Goal: Transaction & Acquisition: Purchase product/service

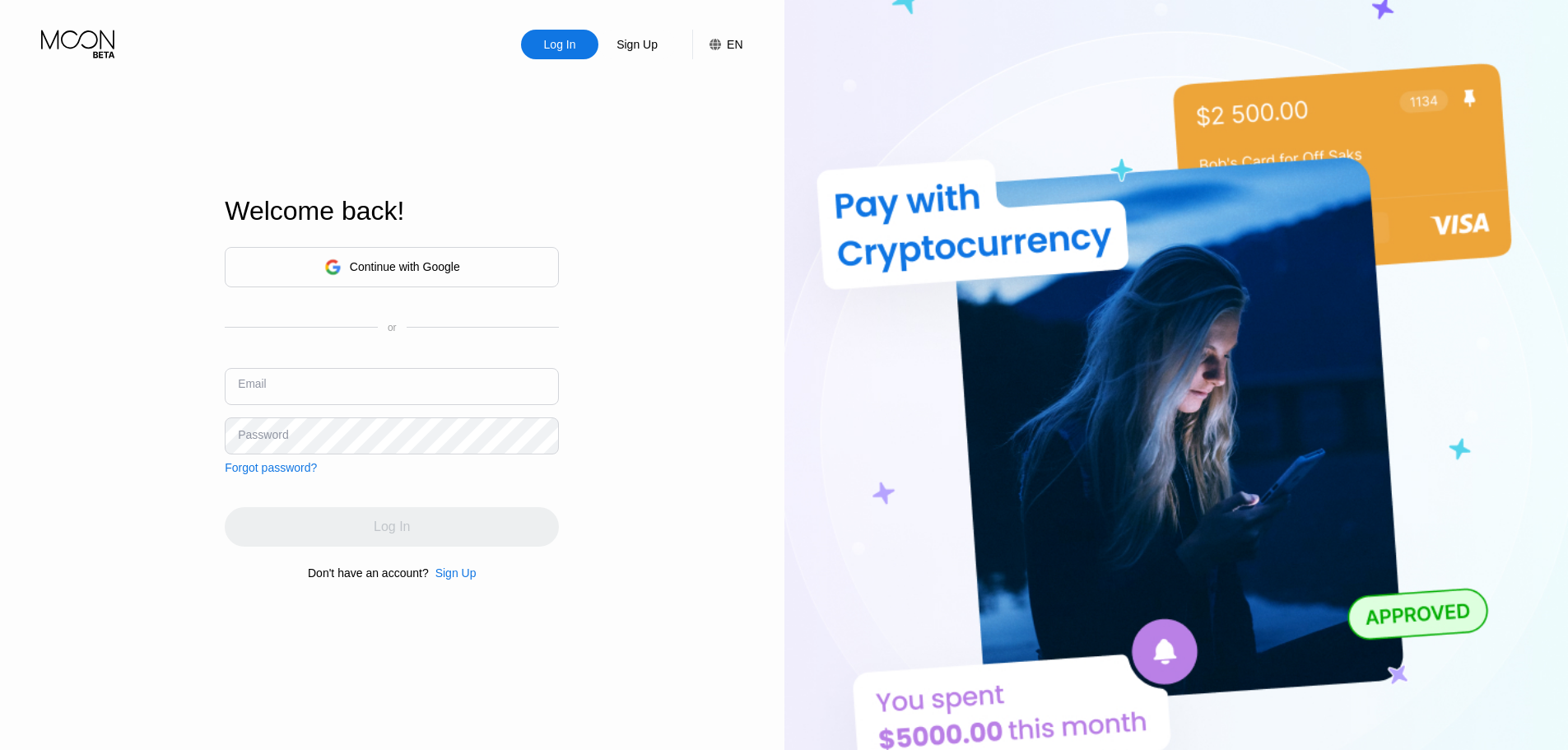
click at [392, 395] on input "text" at bounding box center [392, 387] width 334 height 37
click at [301, 406] on div "Email" at bounding box center [392, 392] width 334 height 49
click at [297, 392] on input "text" at bounding box center [392, 387] width 334 height 37
paste input "[EMAIL_ADDRESS][DOMAIN_NAME]"
type input "[EMAIL_ADDRESS][DOMAIN_NAME]"
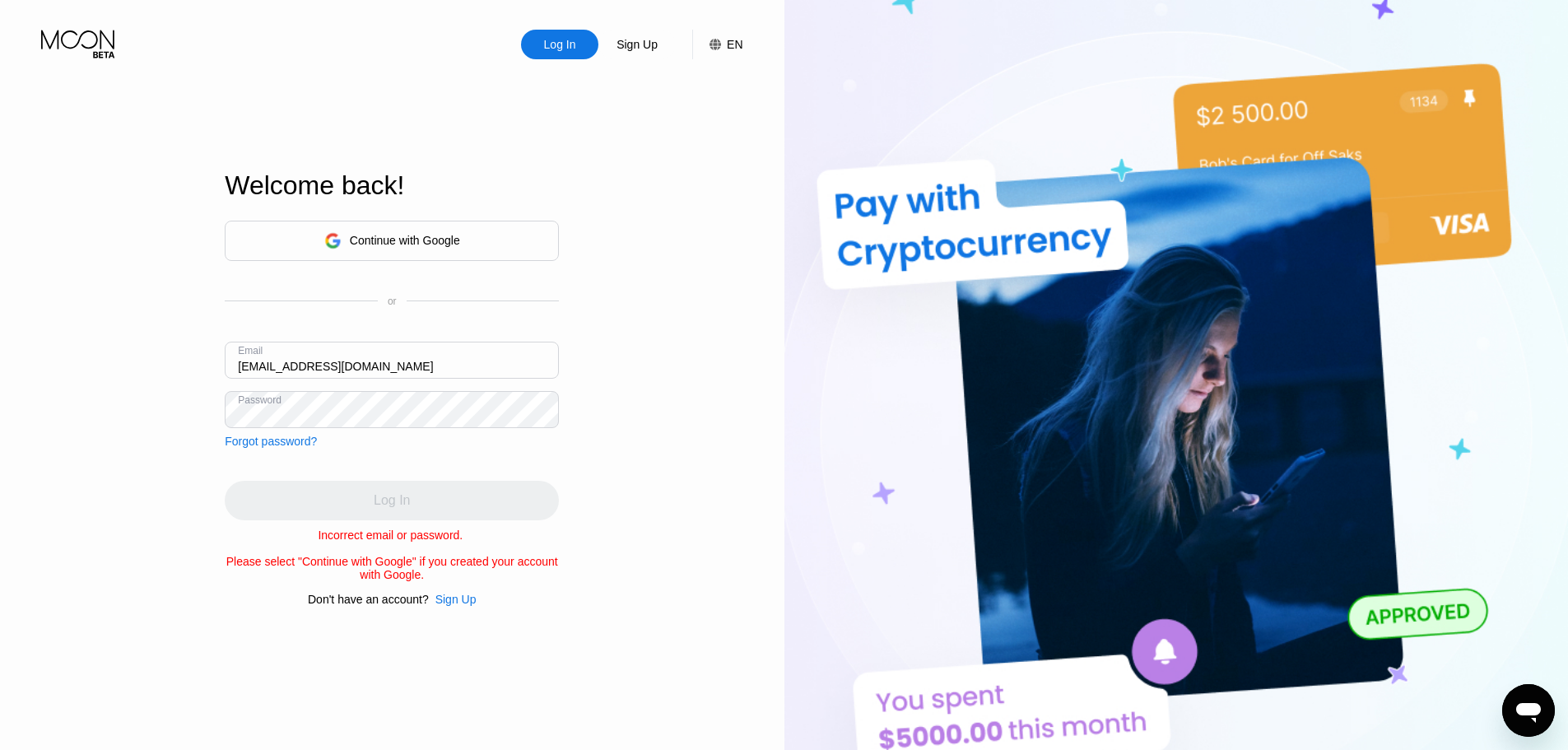
click at [636, 534] on div "Log In Sign Up EN Language English Save Welcome back! Continue with Google or E…" at bounding box center [392, 412] width 785 height 824
click at [741, 499] on div "Log In Sign Up EN Language English Save Welcome back! Continue with Google or E…" at bounding box center [392, 412] width 785 height 824
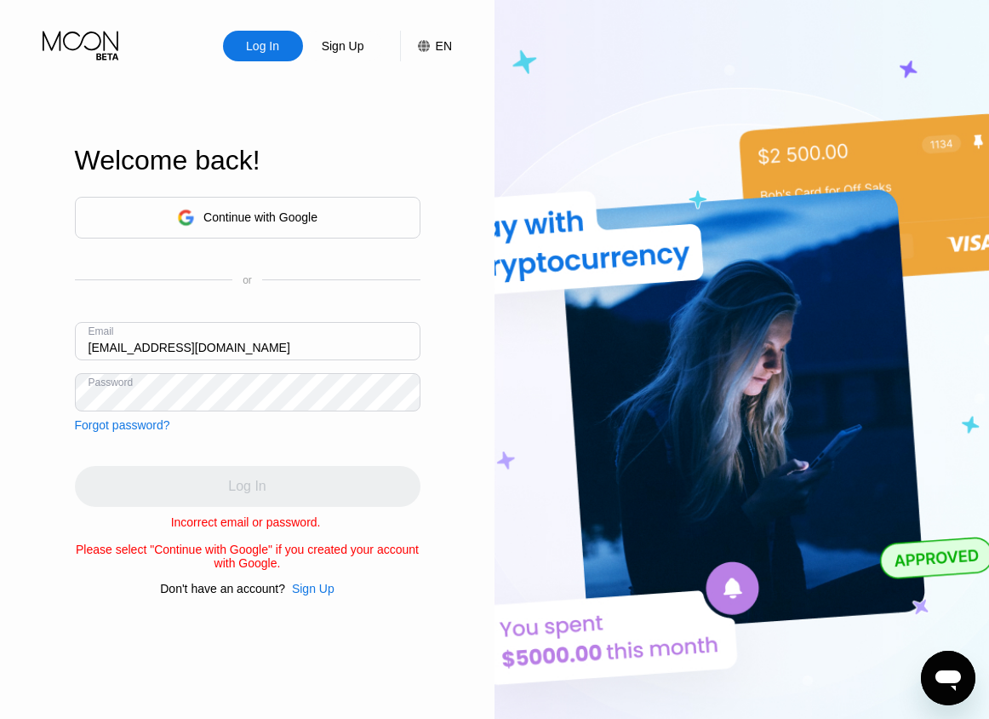
click at [0, 194] on html "Log In Sign Up EN Language English Save Welcome back! Continue with Google or E…" at bounding box center [494, 359] width 989 height 719
click at [241, 427] on div "Continue with Google or Email kimberlyjg_kingcv@hotmail.com Password Forgot pas…" at bounding box center [248, 314] width 346 height 235
click at [215, 428] on div "Continue with Google or Email kimberlyjg_kingcv@hotmail.com Password Forgot pas…" at bounding box center [248, 314] width 346 height 235
click at [267, 414] on div "Continue with Google or Email kimberlyjg_kingcv@hotmail.com Password Forgot pas…" at bounding box center [248, 314] width 346 height 235
click at [146, 427] on div "Forgot password?" at bounding box center [122, 425] width 95 height 14
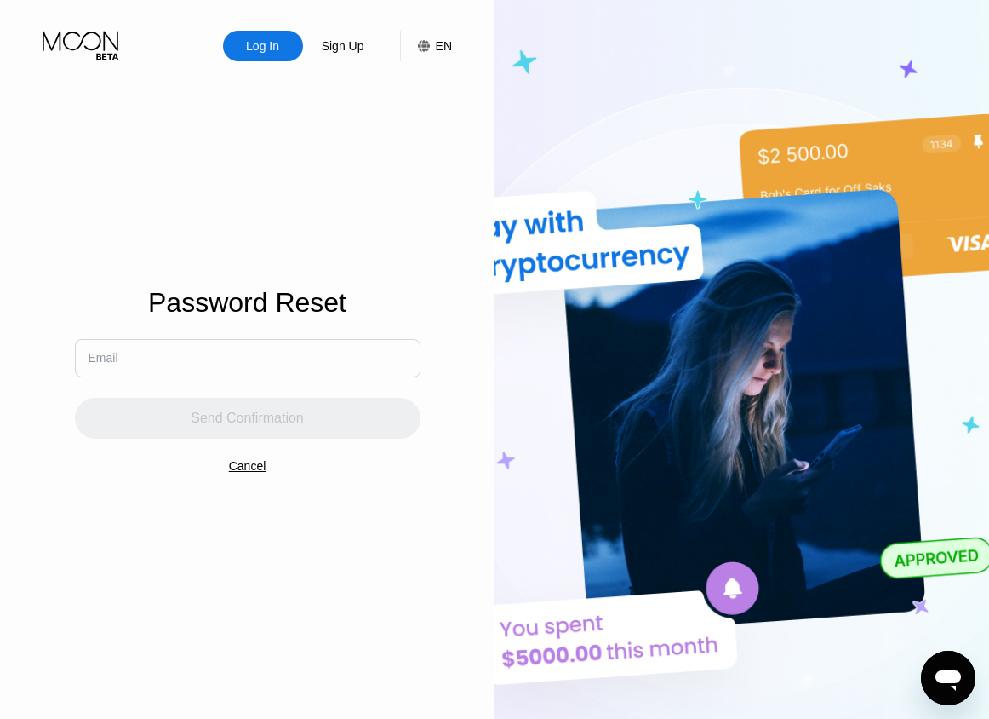
click at [176, 360] on input "text" at bounding box center [248, 358] width 346 height 38
paste input "[EMAIL_ADDRESS][DOMAIN_NAME]"
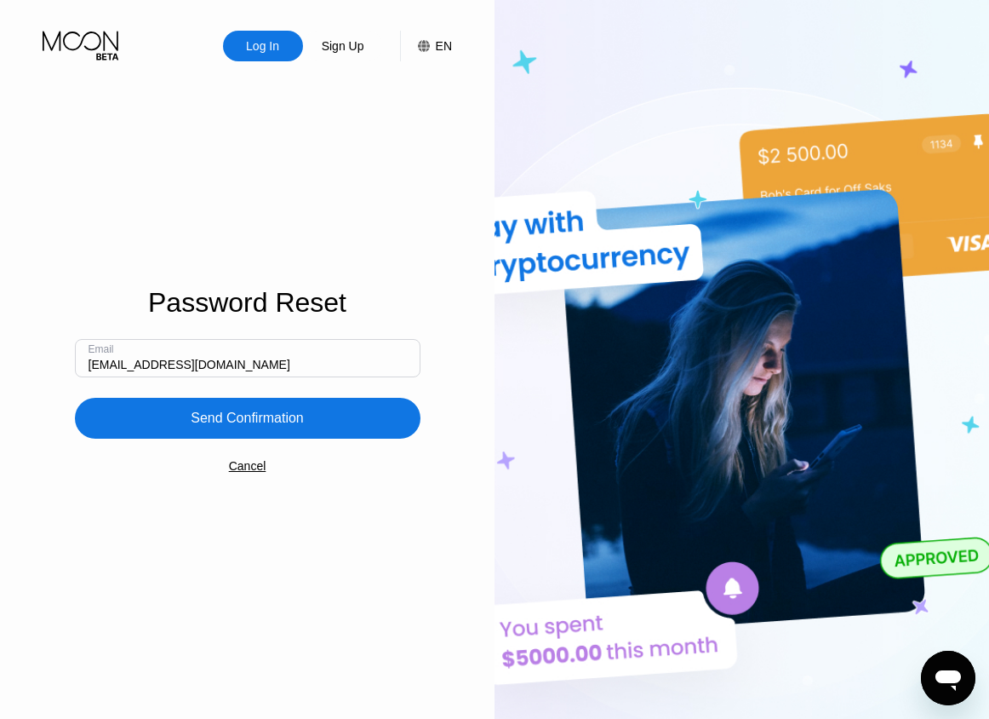
type input "[EMAIL_ADDRESS][DOMAIN_NAME]"
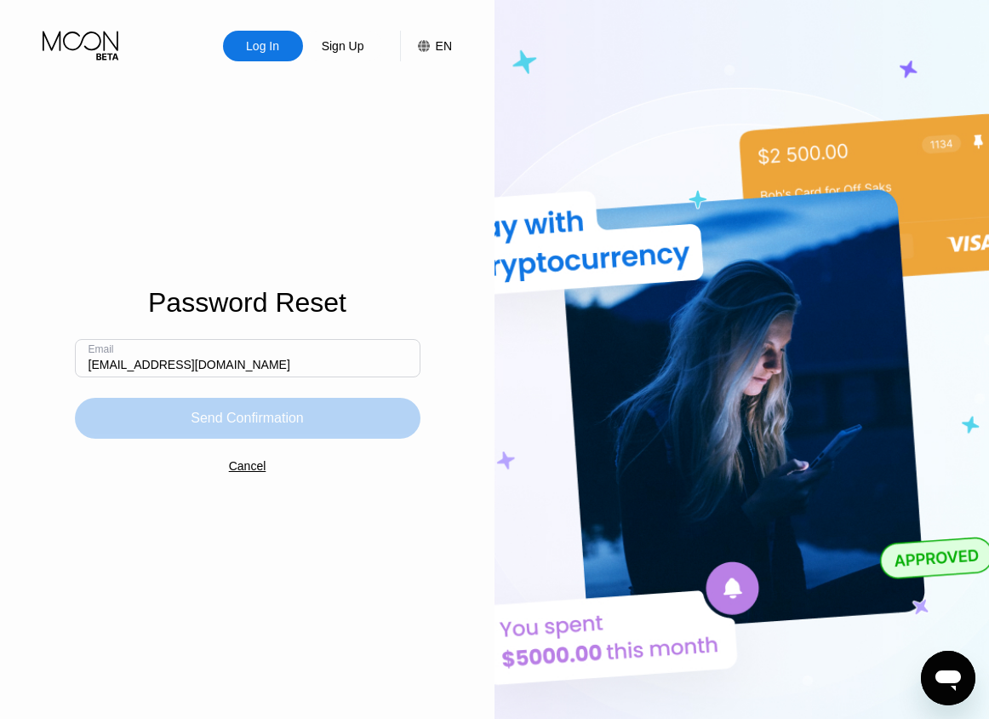
click at [169, 427] on div "Send Confirmation" at bounding box center [248, 418] width 346 height 41
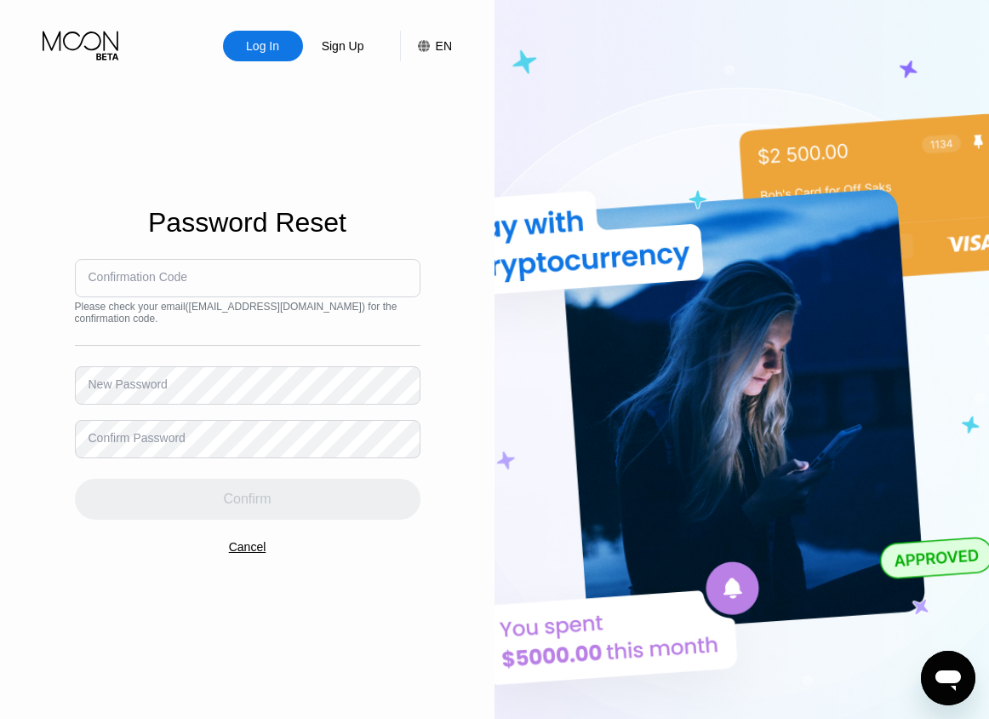
click at [199, 284] on input at bounding box center [248, 278] width 346 height 38
click at [311, 422] on div "Confirmation Code Please check your email ( kimberlyjg_kingcv@hotmail.com ) for…" at bounding box center [248, 389] width 346 height 261
click at [250, 613] on div "Password Reset Confirmation Code Please check your email ( kimberlyjg_kingcv@ho…" at bounding box center [248, 369] width 346 height 790
click at [255, 554] on div "Cancel" at bounding box center [247, 547] width 37 height 14
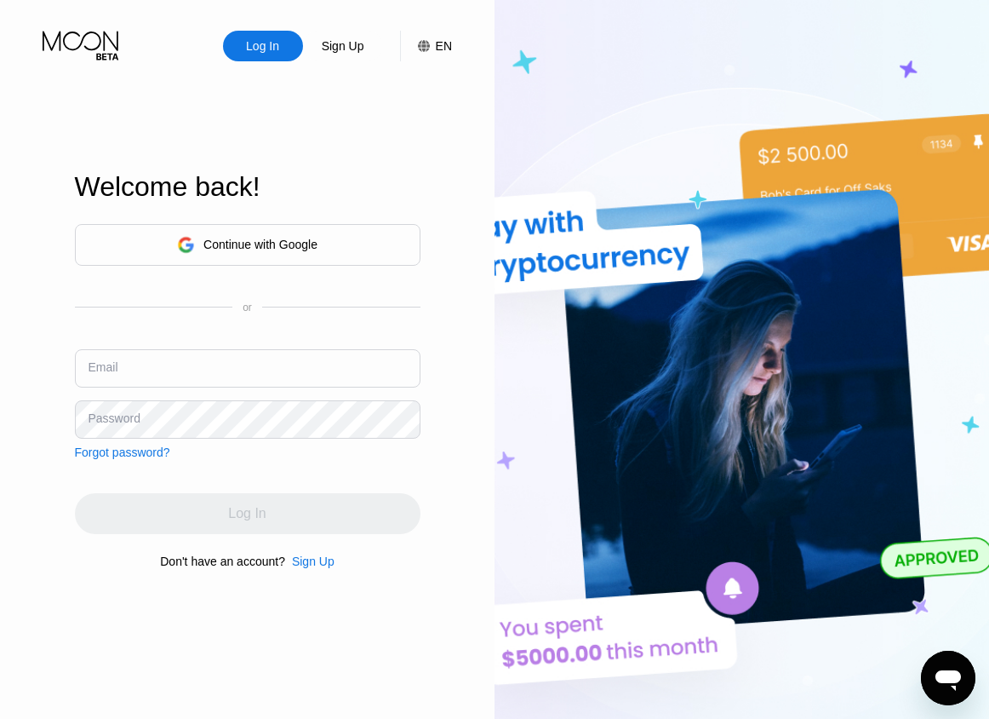
click at [344, 51] on div "Sign Up" at bounding box center [343, 45] width 46 height 17
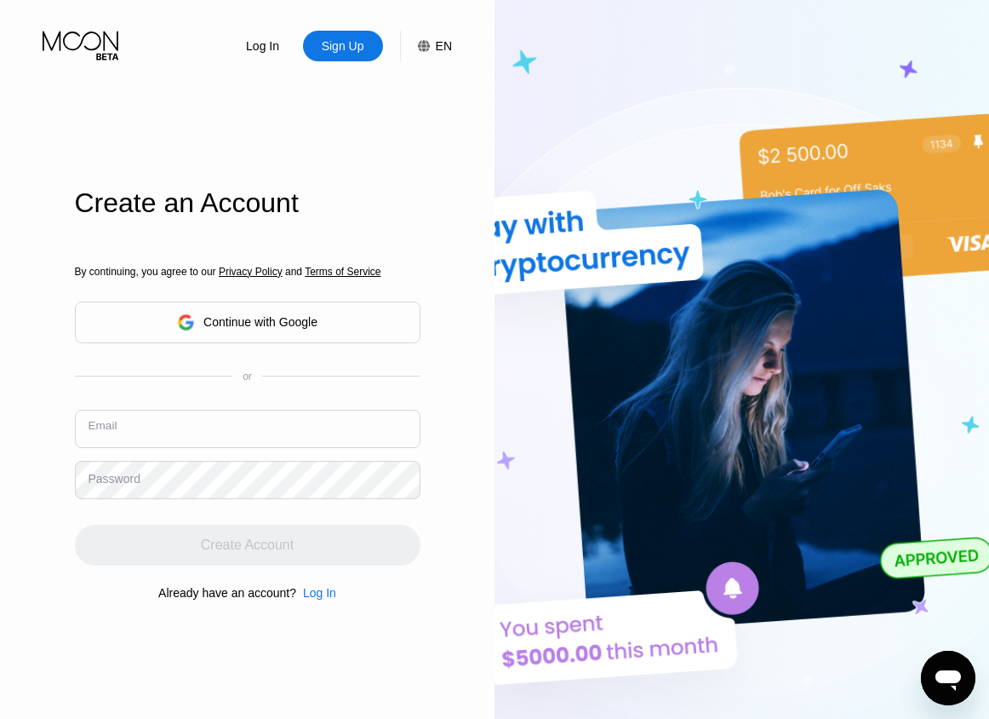
click at [177, 432] on input "text" at bounding box center [248, 429] width 346 height 38
paste input "[EMAIL_ADDRESS][DOMAIN_NAME]"
type input "[EMAIL_ADDRESS][DOMAIN_NAME]"
click at [65, 611] on div "Log In Sign Up EN Language English Save Create an Account By continuing, you ag…" at bounding box center [247, 395] width 495 height 790
click at [274, 556] on div "Create Account" at bounding box center [248, 545] width 346 height 41
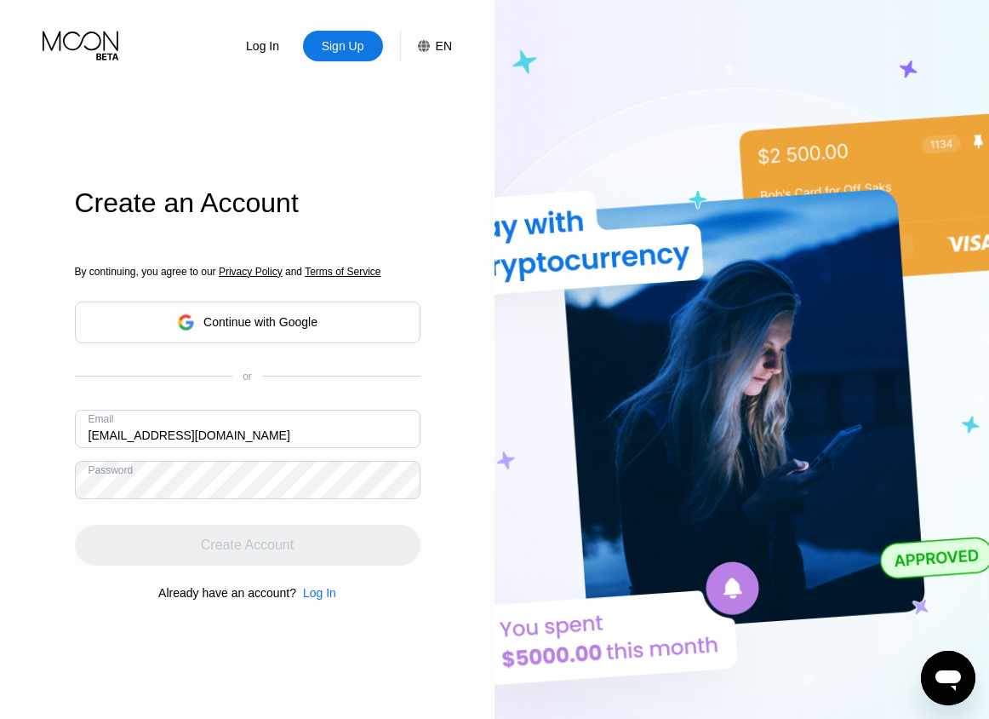
click at [274, 556] on div "Create Account" at bounding box center [248, 545] width 346 height 41
click at [250, 547] on div "Create Account" at bounding box center [248, 545] width 346 height 41
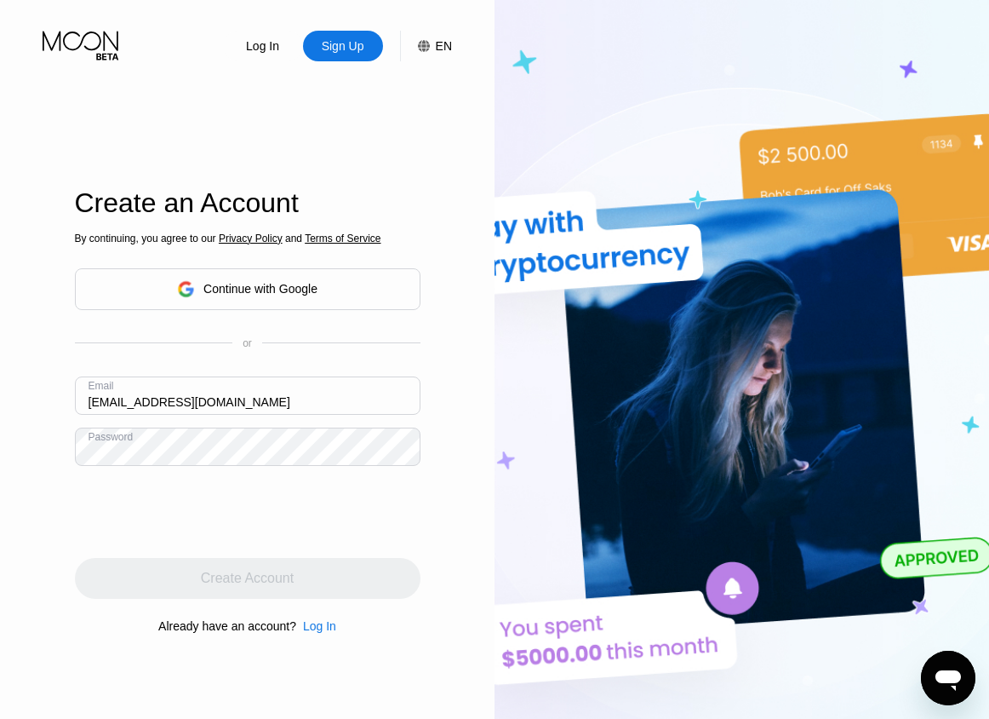
drag, startPoint x: 458, startPoint y: 482, endPoint x: 376, endPoint y: 479, distance: 82.6
click at [453, 484] on div "Log In Sign Up EN Language English Save Create an Account By continuing, you ag…" at bounding box center [247, 395] width 495 height 790
click at [250, 574] on div "Create Account" at bounding box center [248, 578] width 346 height 41
click at [265, 585] on div "Create Account" at bounding box center [248, 578] width 346 height 41
click at [265, 586] on div "Create Account" at bounding box center [248, 578] width 346 height 41
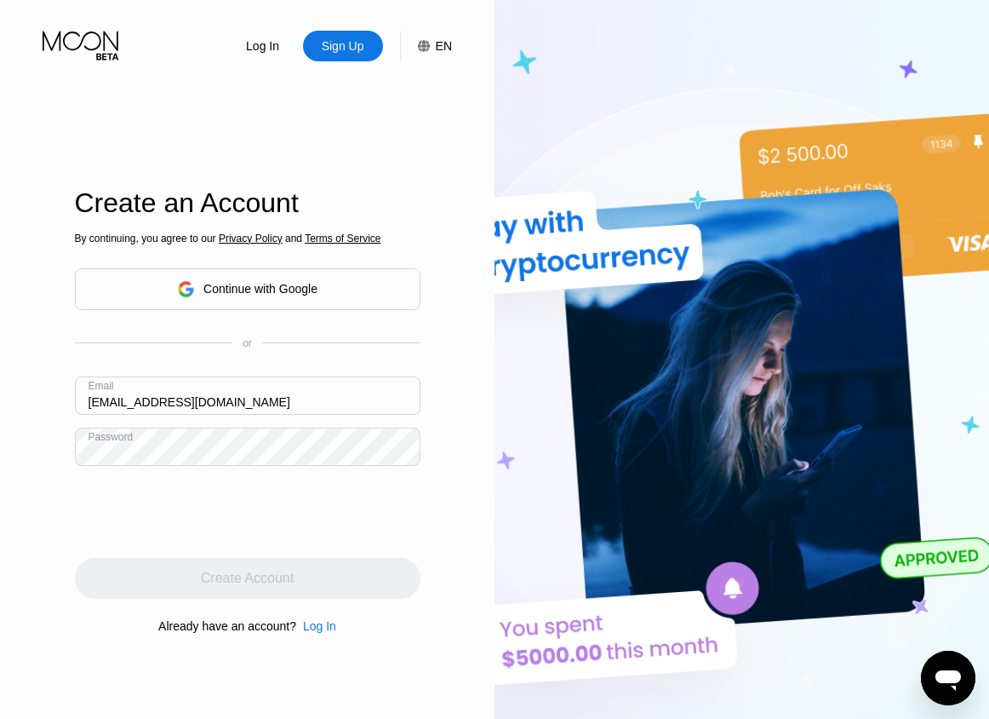
click at [265, 586] on div "Create Account" at bounding box center [248, 578] width 346 height 41
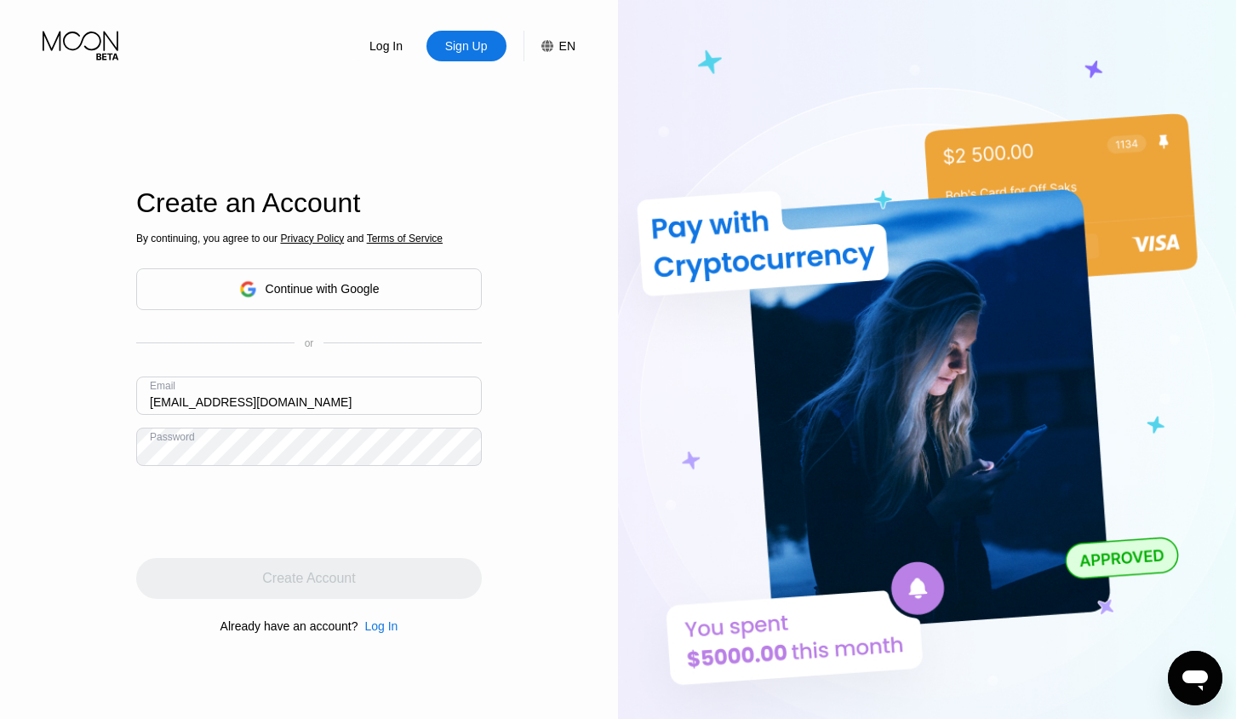
click at [400, 595] on div "Create Account" at bounding box center [309, 578] width 346 height 41
click at [399, 594] on div "Create Account" at bounding box center [309, 578] width 346 height 41
click at [0, 378] on html "Log In Sign Up EN Language English Save Welcome back! Continue with Google or E…" at bounding box center [618, 359] width 1236 height 719
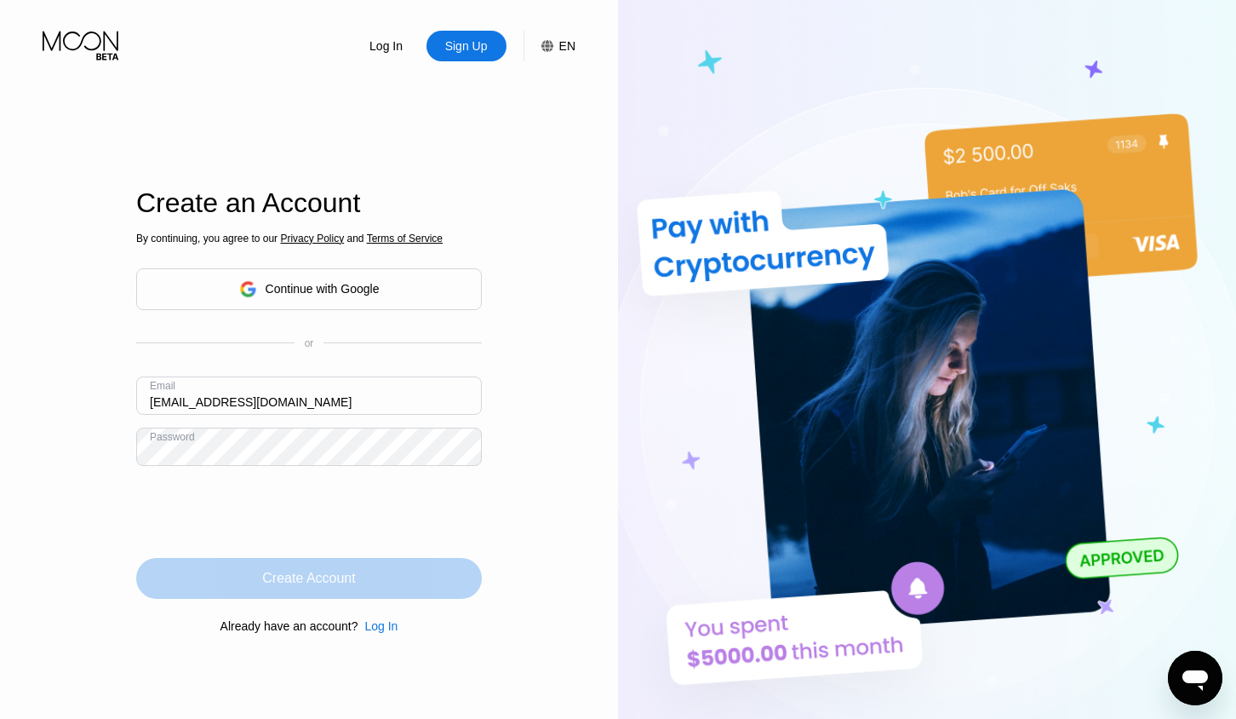
click at [437, 566] on div "Create Account" at bounding box center [309, 578] width 346 height 41
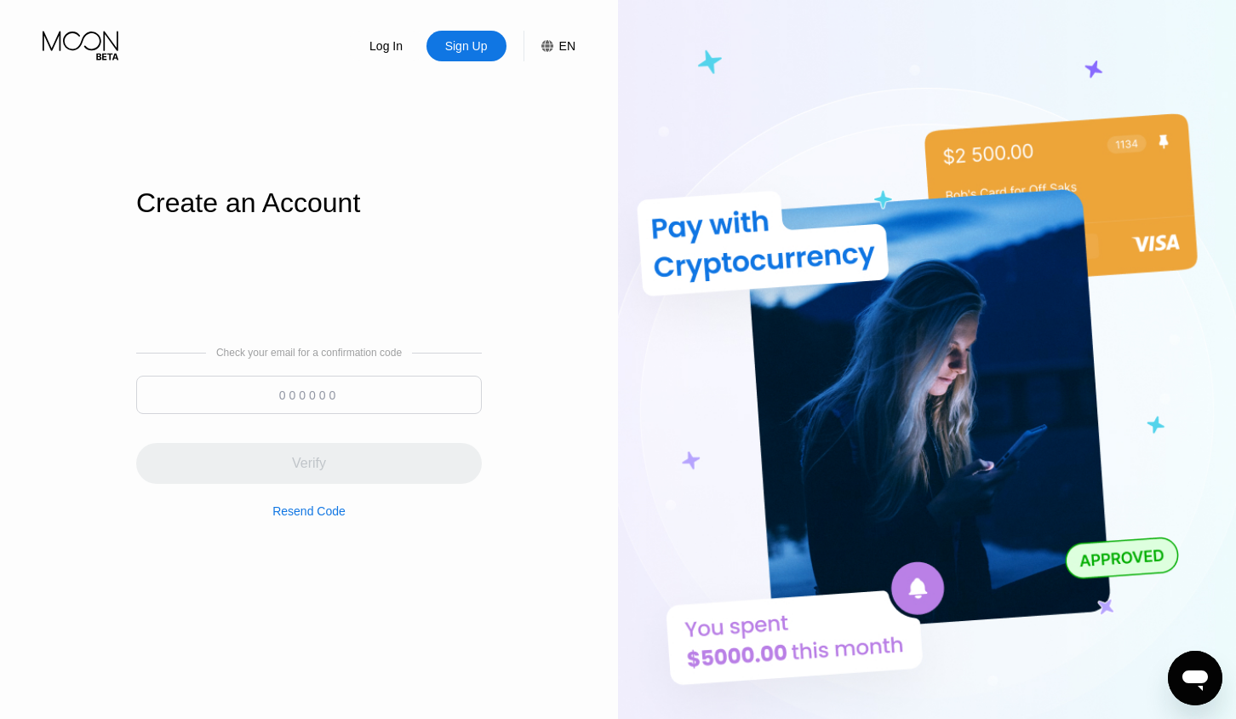
click at [313, 391] on input at bounding box center [309, 395] width 346 height 38
click at [281, 385] on input at bounding box center [309, 395] width 346 height 38
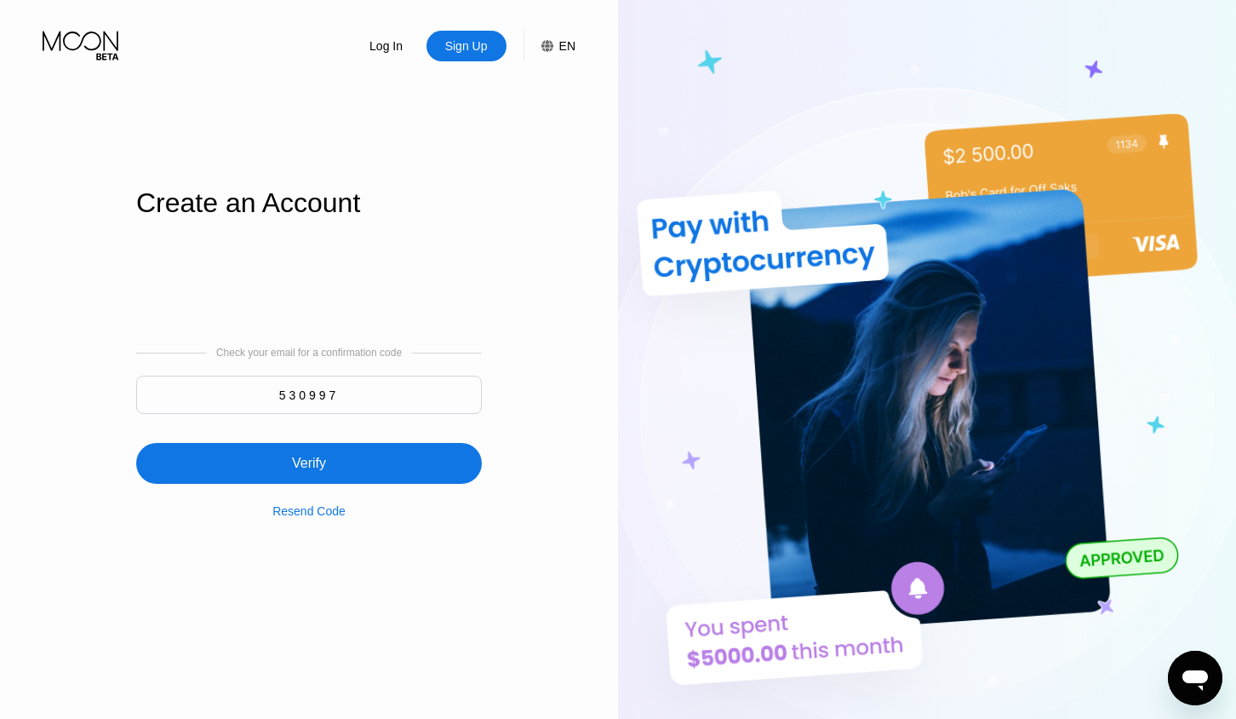
type input "530997"
click at [361, 462] on div "Verify" at bounding box center [309, 463] width 346 height 41
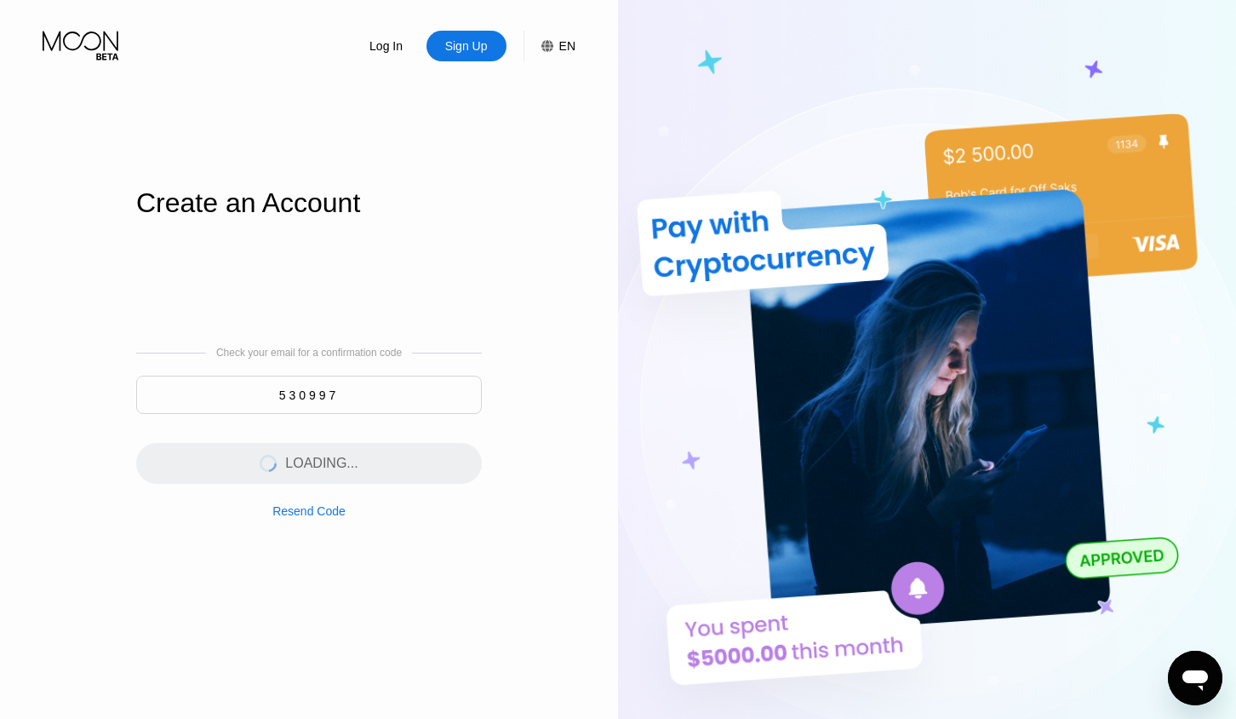
drag, startPoint x: 442, startPoint y: 300, endPoint x: 417, endPoint y: 296, distance: 24.9
click at [442, 300] on div "Check your email for a confirmation code 530997 LOADING... Resend Code" at bounding box center [309, 432] width 346 height 410
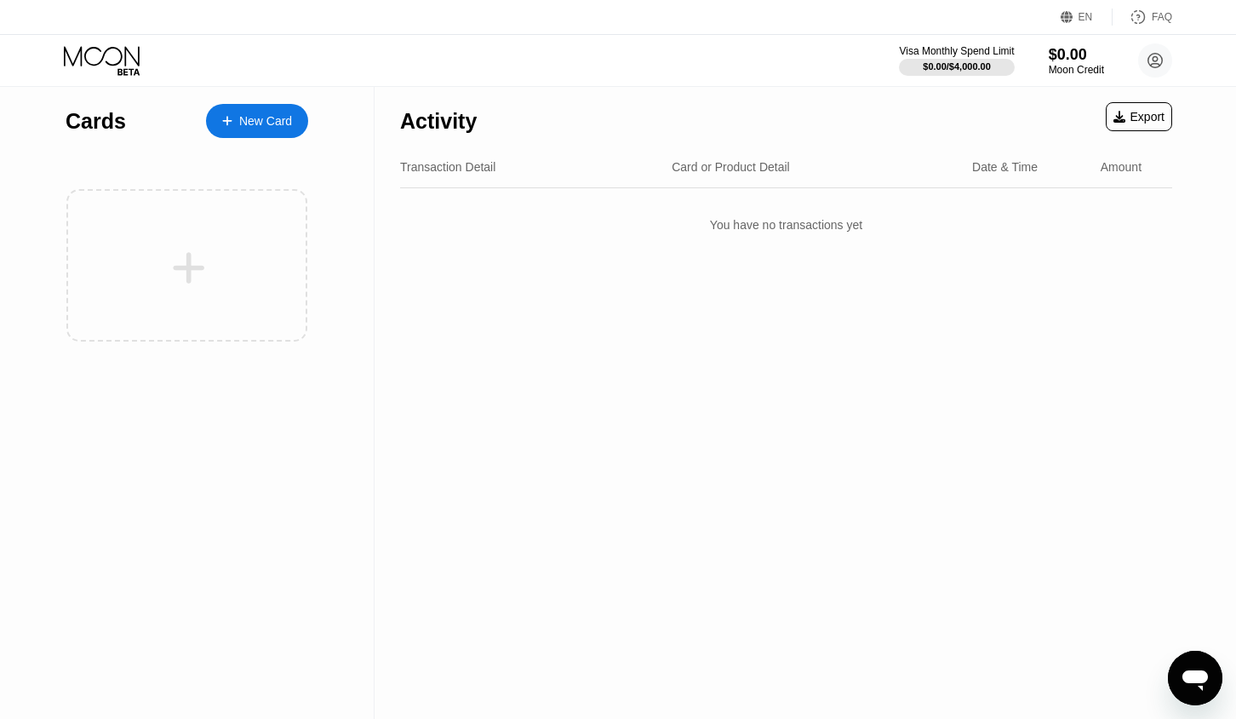
click at [210, 104] on div "New Card" at bounding box center [257, 121] width 102 height 34
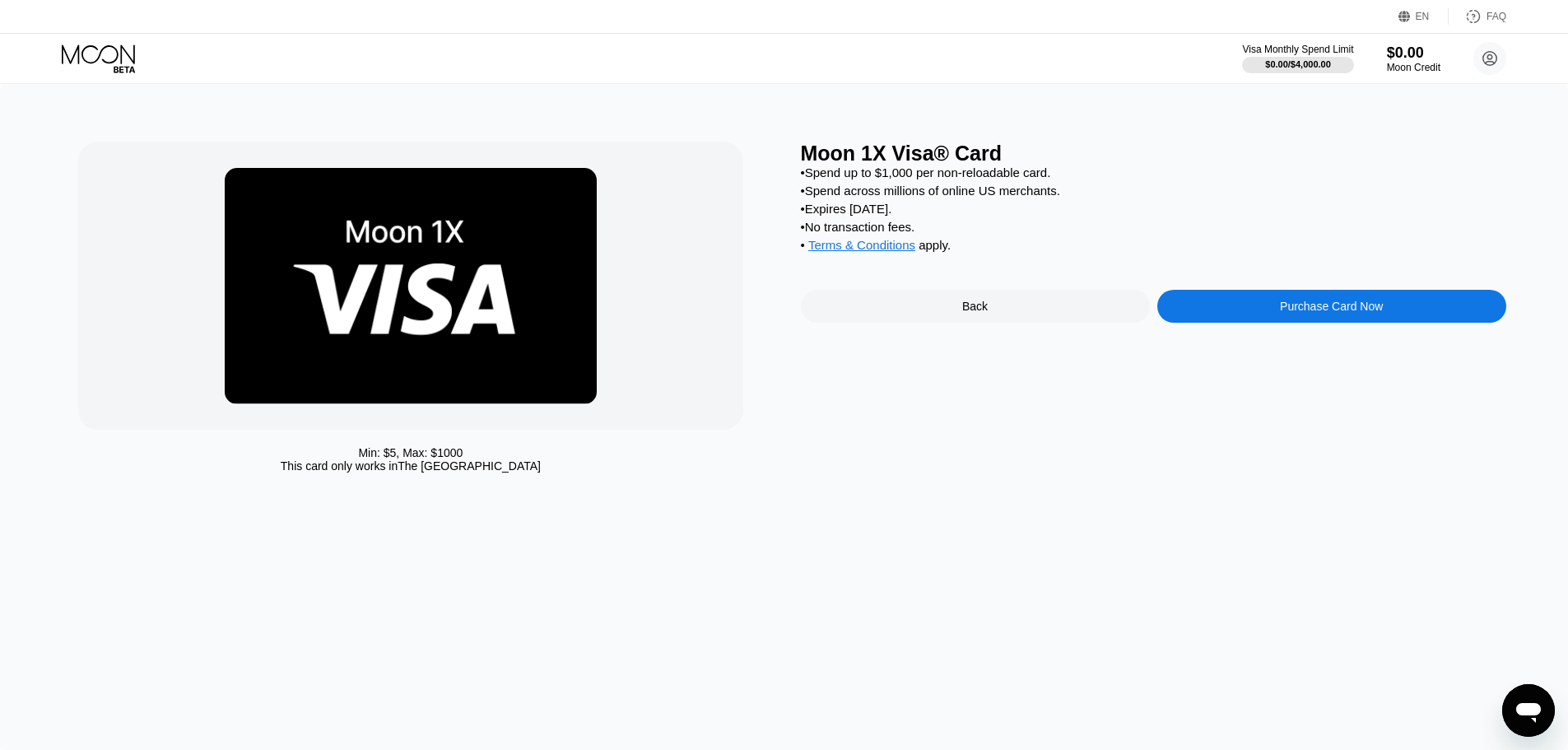
click at [1226, 256] on div "• Terms & Conditions apply ." at bounding box center [1154, 246] width 706 height 18
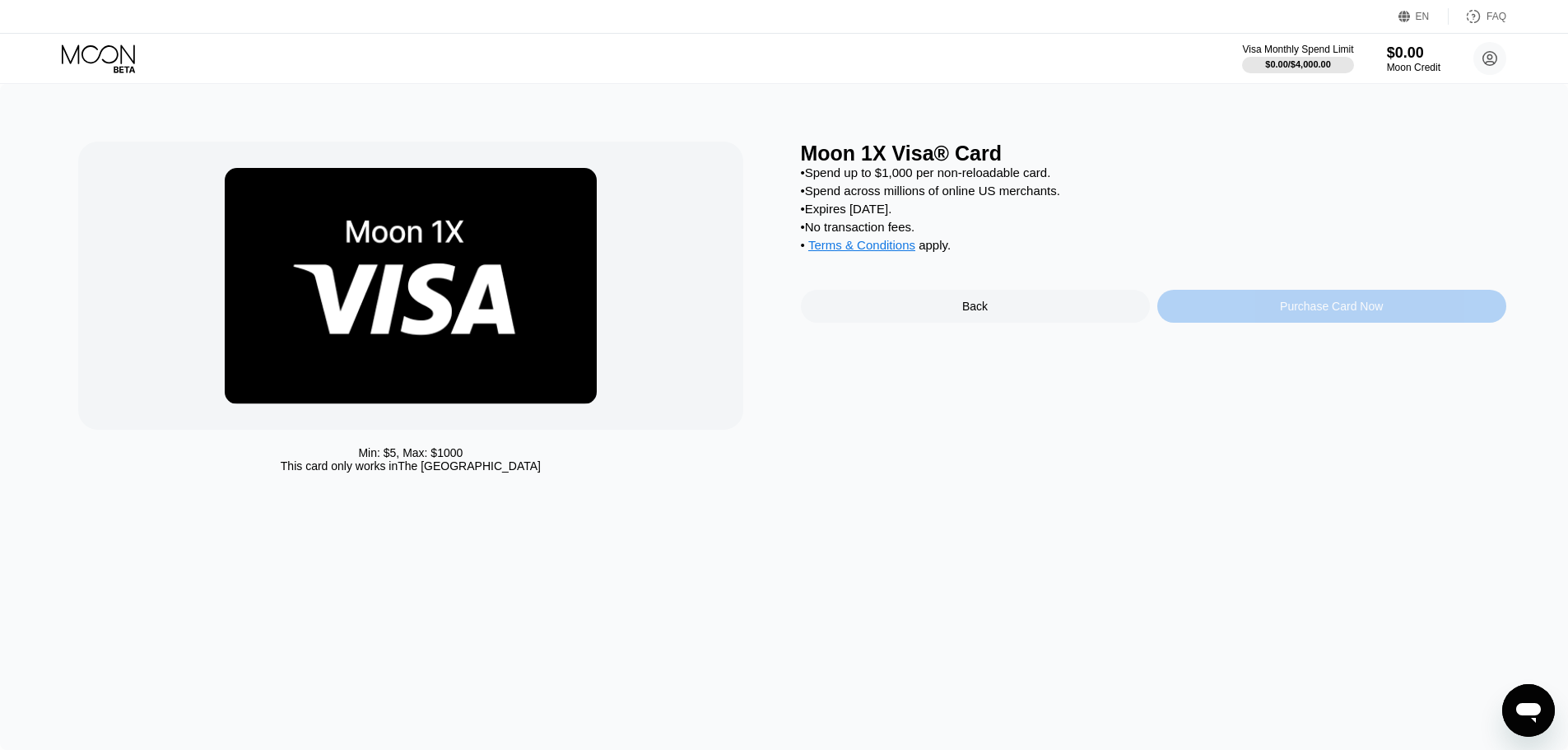
click at [1311, 313] on div "Purchase Card Now" at bounding box center [1331, 306] width 102 height 14
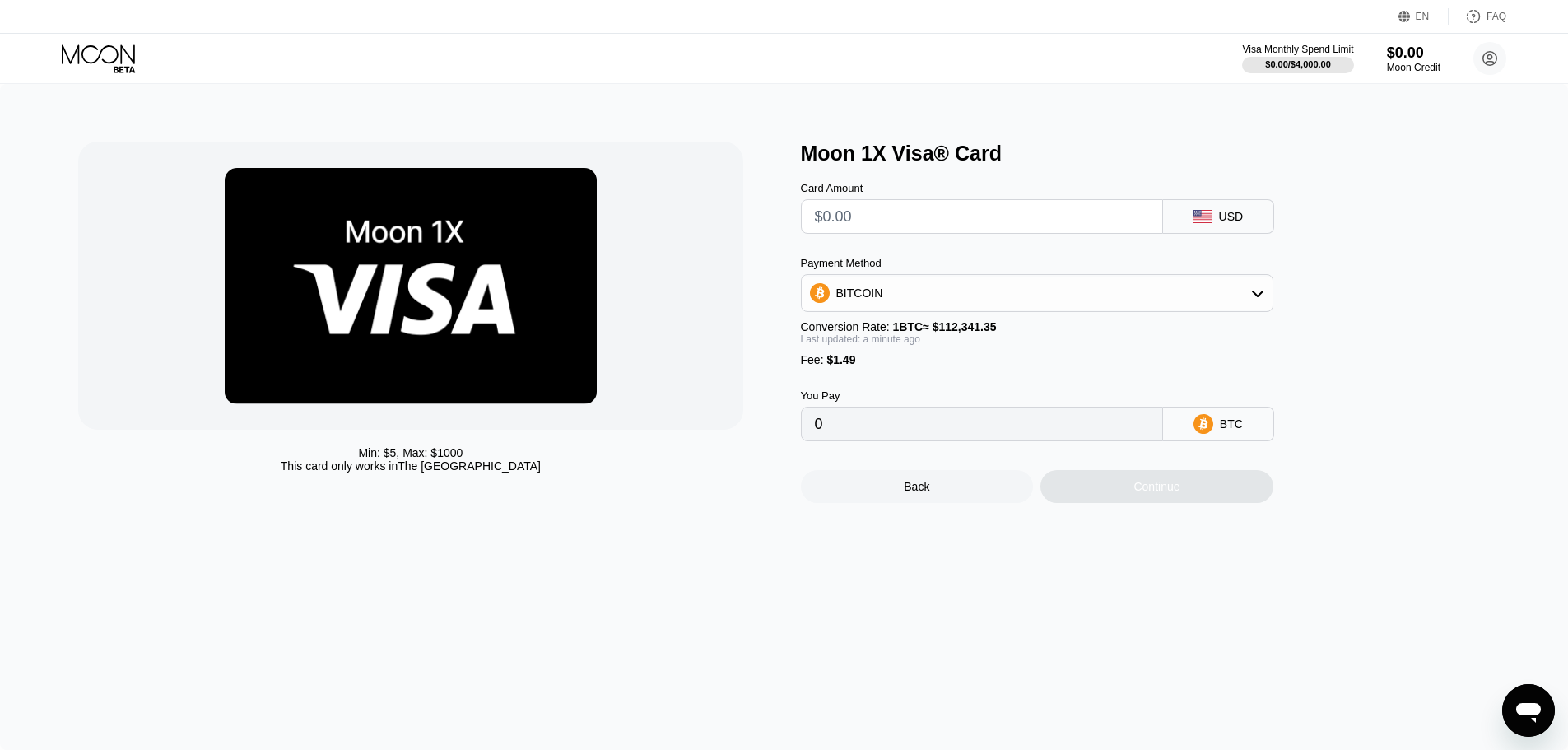
click at [1006, 224] on input "text" at bounding box center [982, 216] width 334 height 33
type input "$5"
type input "0.00005778"
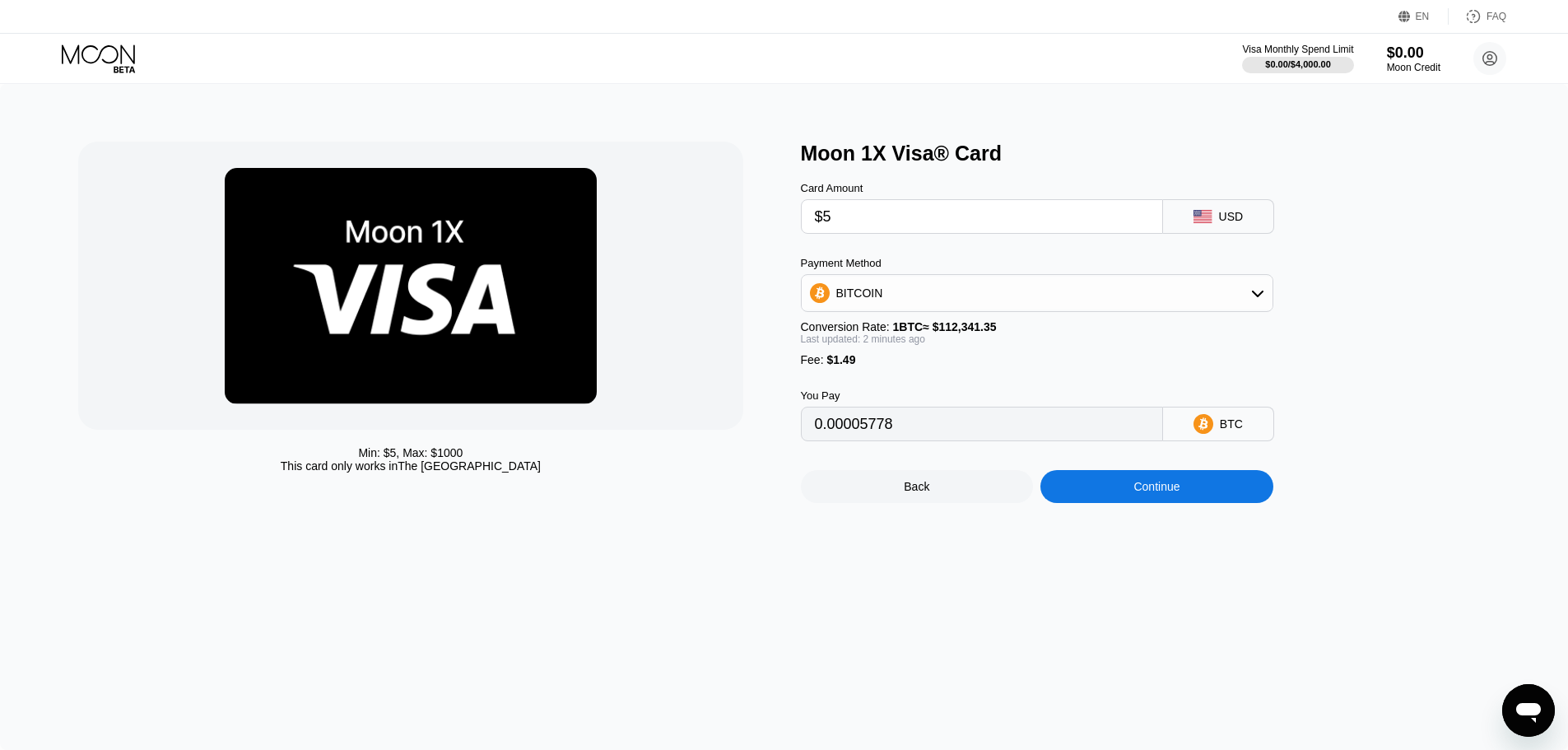
type input "$5"
click at [951, 402] on div "You Pay" at bounding box center [982, 395] width 363 height 13
click at [969, 297] on div "BITCOIN" at bounding box center [1036, 293] width 471 height 33
click at [971, 381] on div "USDT on TRON" at bounding box center [1047, 375] width 426 height 14
type input "6.56"
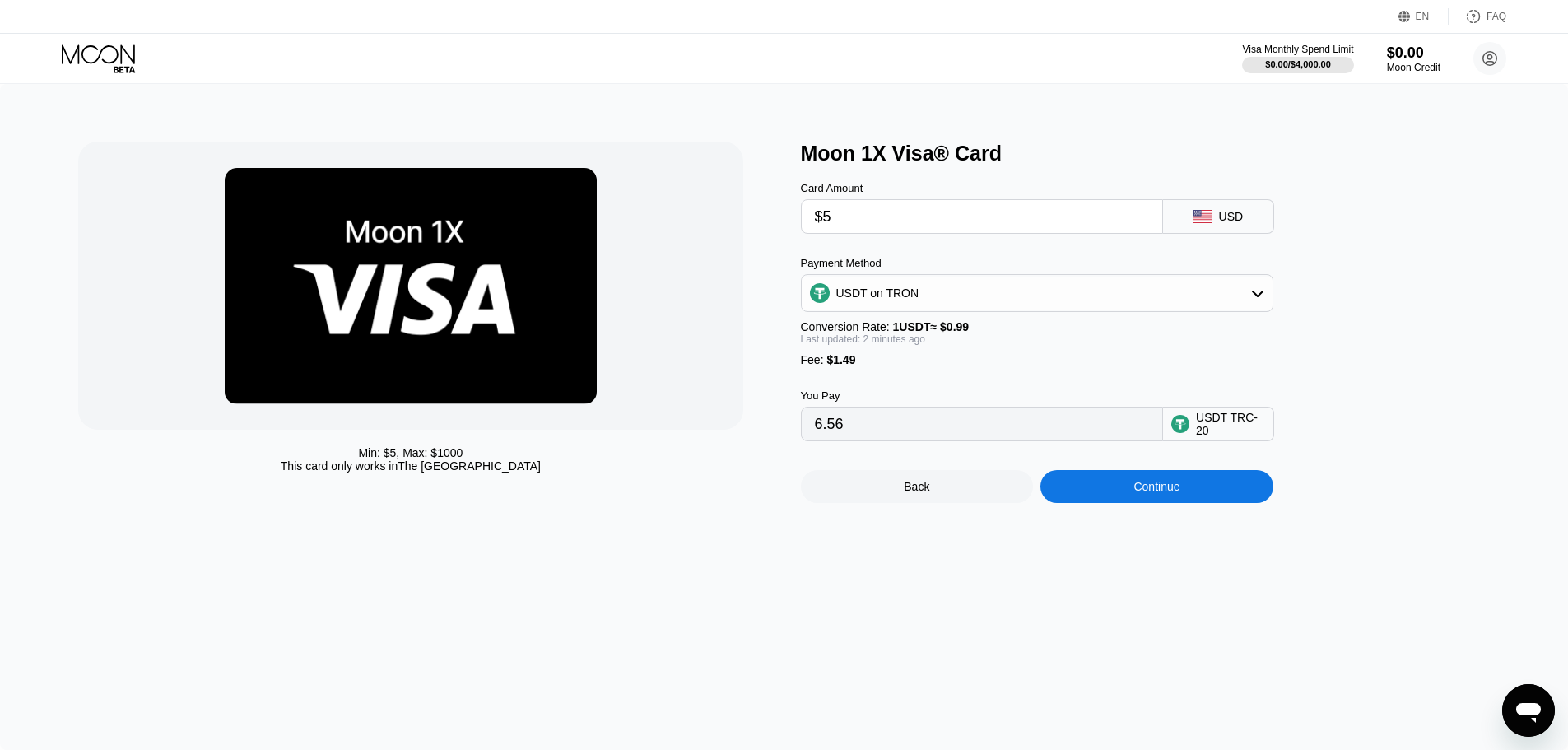
click at [1106, 390] on div "You Pay 6.56 USDT TRC-20" at bounding box center [1064, 403] width 527 height 74
drag, startPoint x: 1480, startPoint y: 505, endPoint x: 1470, endPoint y: 511, distance: 11.7
click at [1473, 503] on div "Moon 1X Visa® Card Card Amount $5 USD Payment Method USDT on TRON Conversion Ra…" at bounding box center [1154, 322] width 706 height 361
click at [1134, 493] on div "Continue" at bounding box center [1157, 486] width 46 height 14
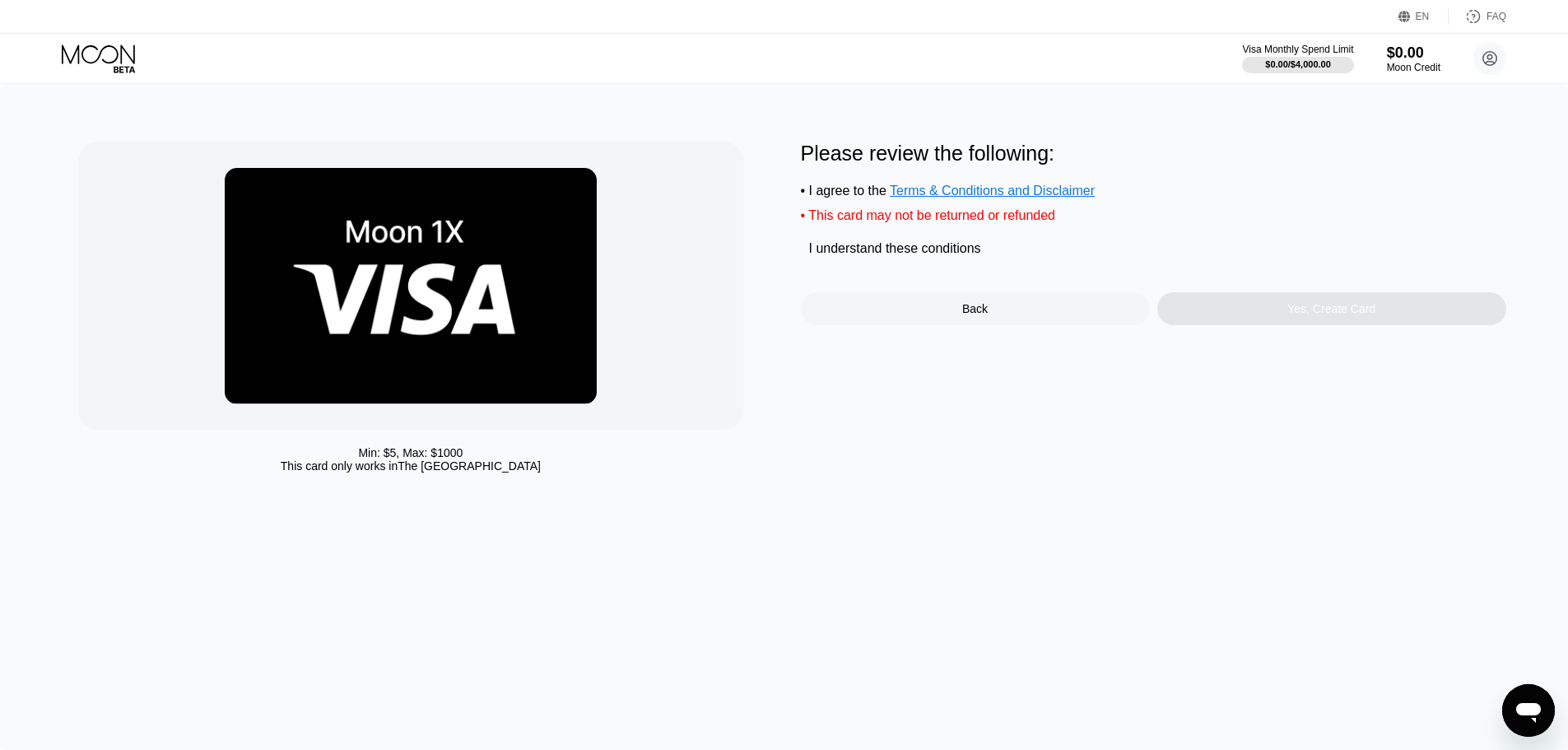
click at [1144, 459] on div "Please review the following: • I agree to the Terms & Conditions and Disclaimer…" at bounding box center [1154, 310] width 706 height 339
click at [886, 256] on div "I understand these conditions" at bounding box center [895, 248] width 172 height 14
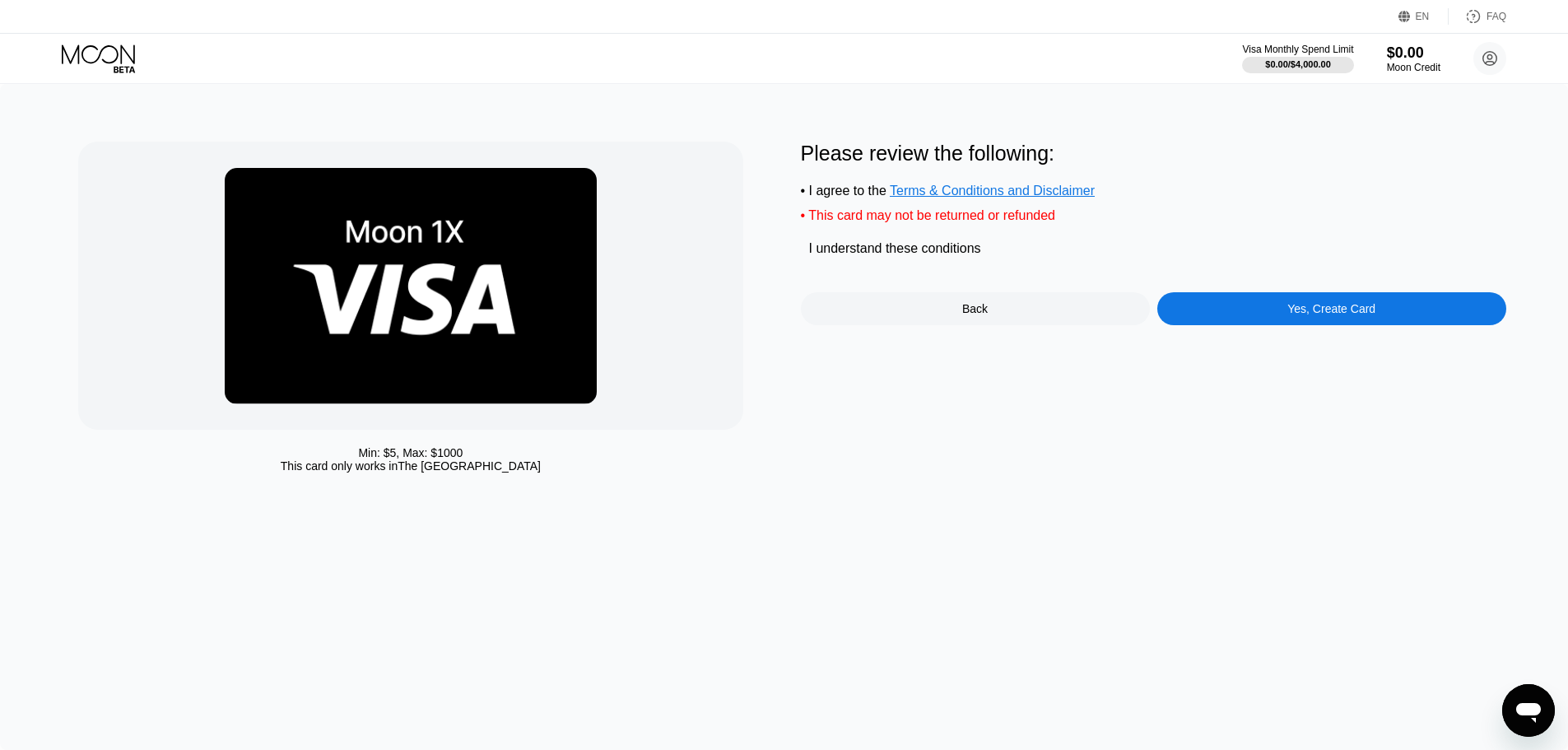
click at [1234, 302] on div "Please review the following: • I agree to the Terms & Conditions and Disclaimer…" at bounding box center [1154, 233] width 706 height 184
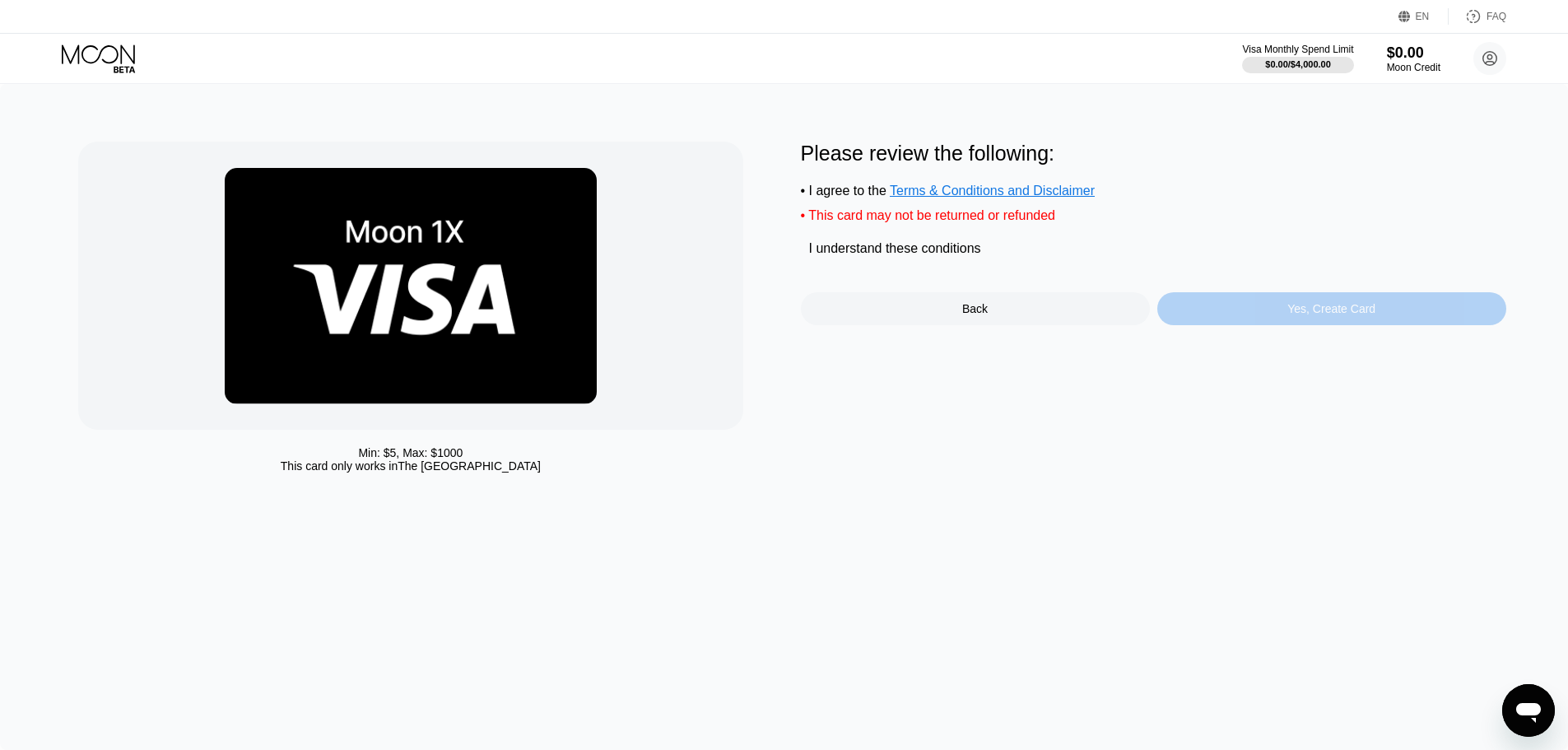
click at [1235, 310] on div "Yes, Create Card" at bounding box center [1331, 308] width 349 height 33
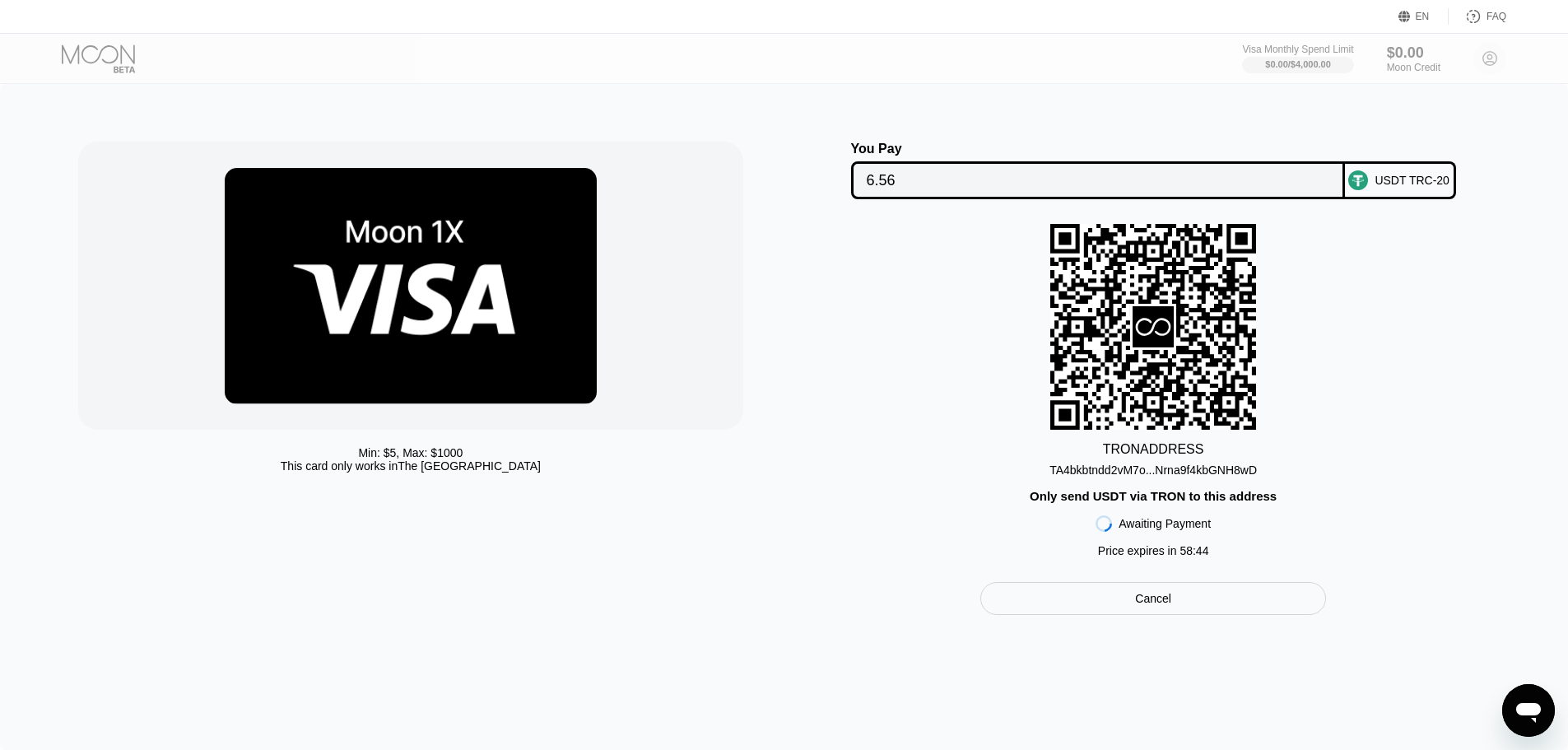
click at [1082, 471] on div "TA4bkbtndd2vM7o...Nrna9f4kbGNH8wD" at bounding box center [1153, 470] width 208 height 14
click at [1081, 471] on div "TA4bkbtndd2vM7o...Nrna9f4kbGNH8wD" at bounding box center [1153, 470] width 208 height 14
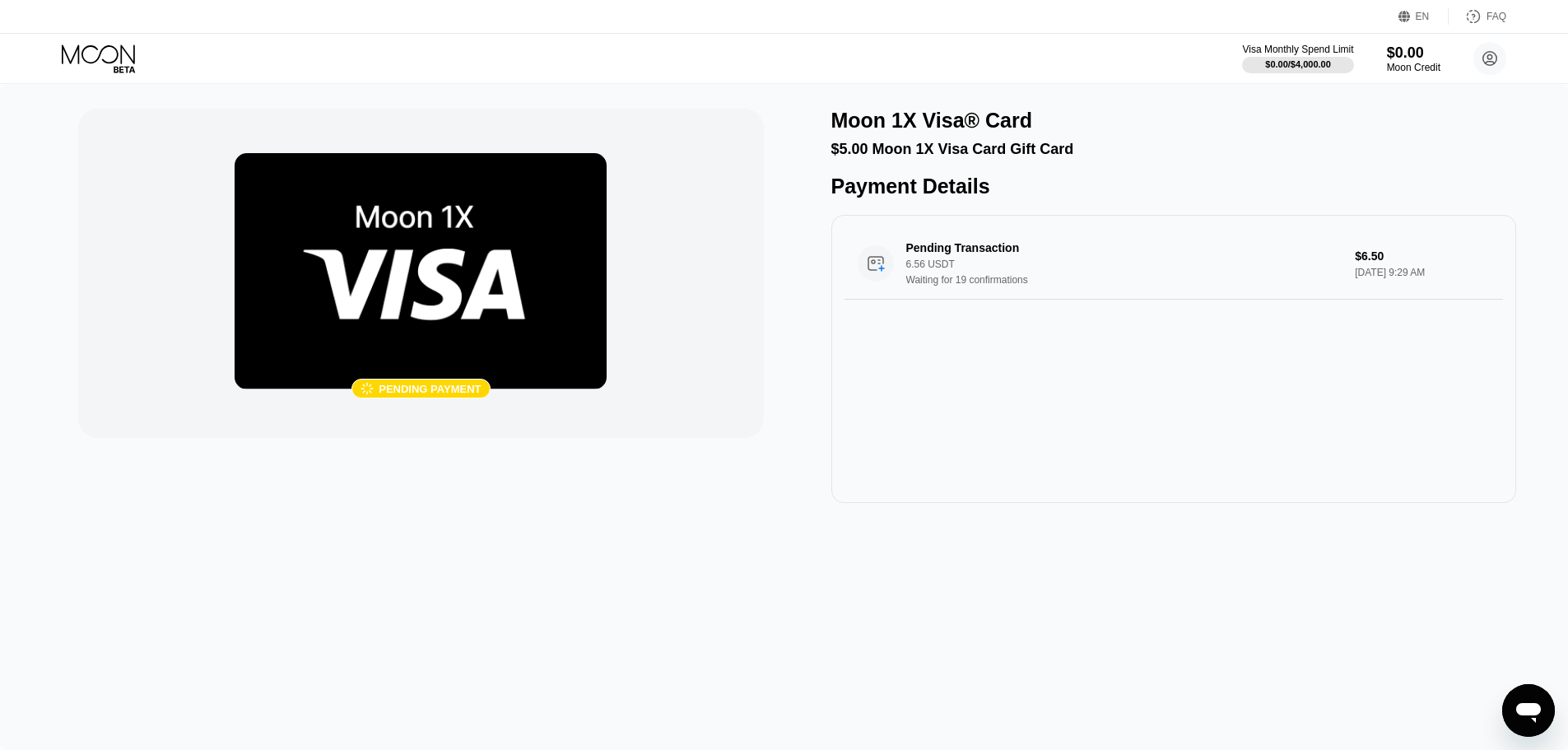
click at [1060, 234] on div "Pending Transaction 6.56 USDT Waiting for 19 confirmations $6.50 [DATE] 9:29 AM" at bounding box center [1174, 359] width 684 height 288
click at [993, 270] on div "6.56 USDT" at bounding box center [1124, 264] width 436 height 12
click at [1128, 198] on div "Payment Details" at bounding box center [1174, 187] width 684 height 24
click at [1292, 382] on div "Pending Transaction 6.56 USDT Waiting for 19 confirmations $6.50 [DATE] 9:29 AM" at bounding box center [1174, 359] width 684 height 288
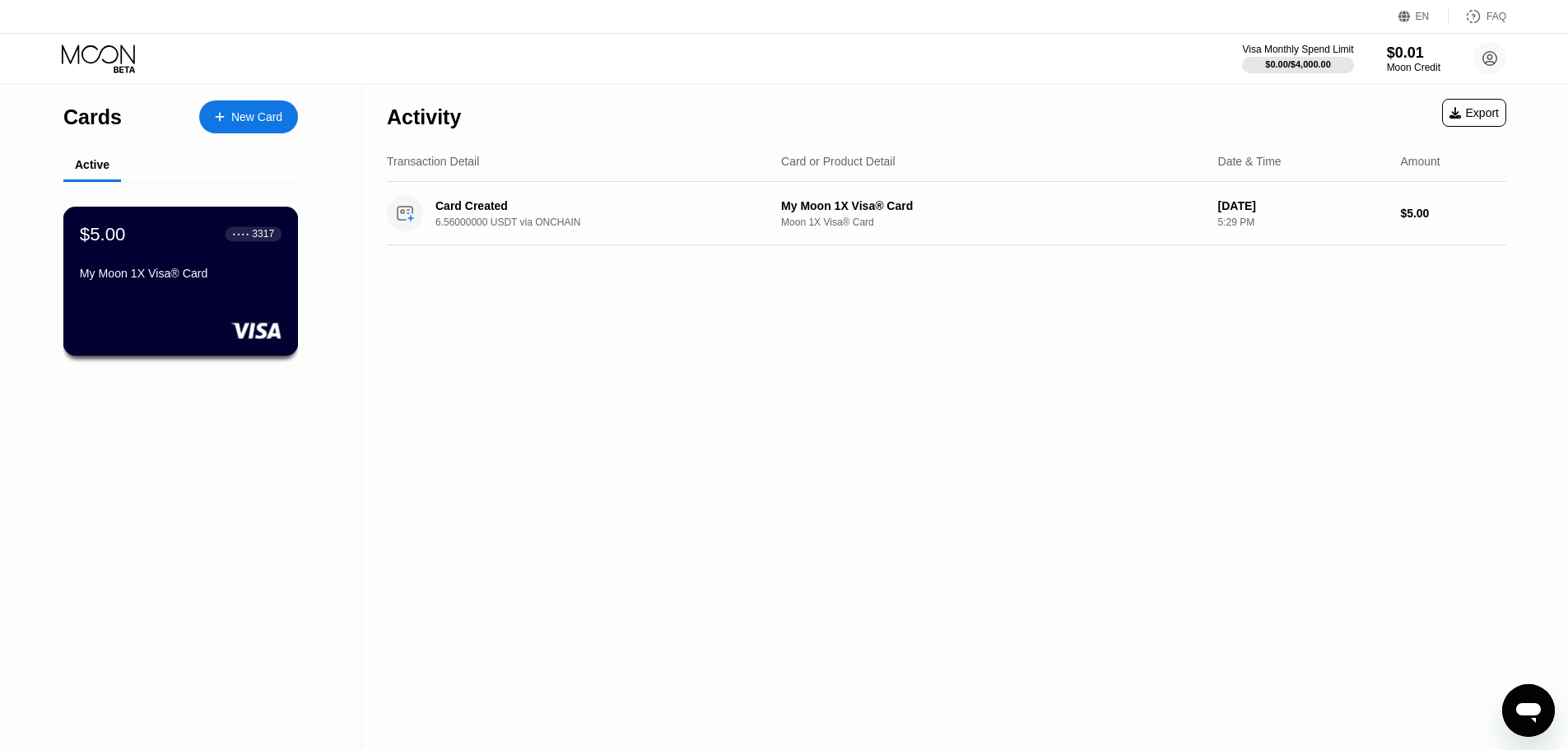
click at [242, 240] on div "● ● ● ● 3317" at bounding box center [253, 234] width 42 height 12
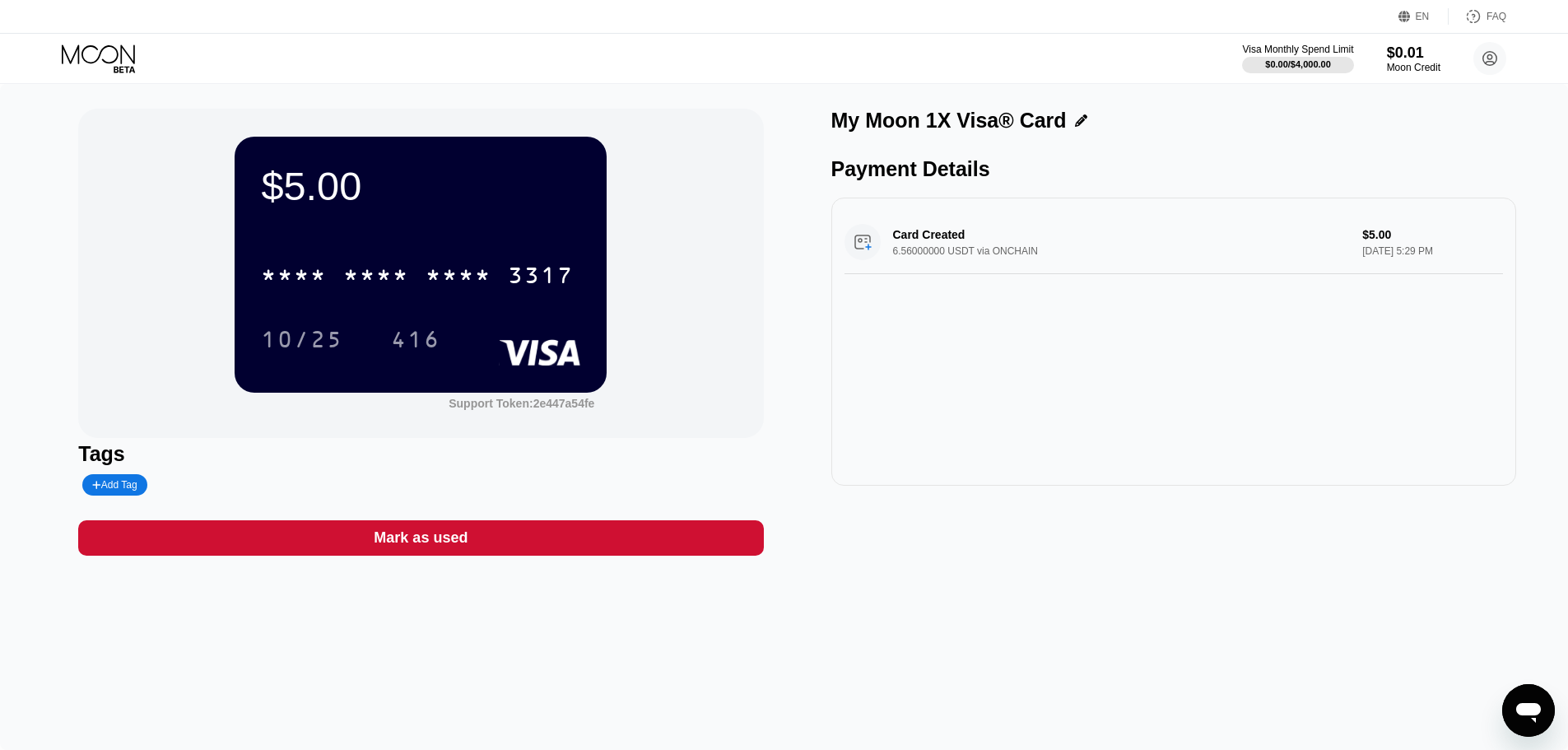
click at [418, 291] on div "* * * * * * * * * * * * 3317" at bounding box center [418, 274] width 333 height 42
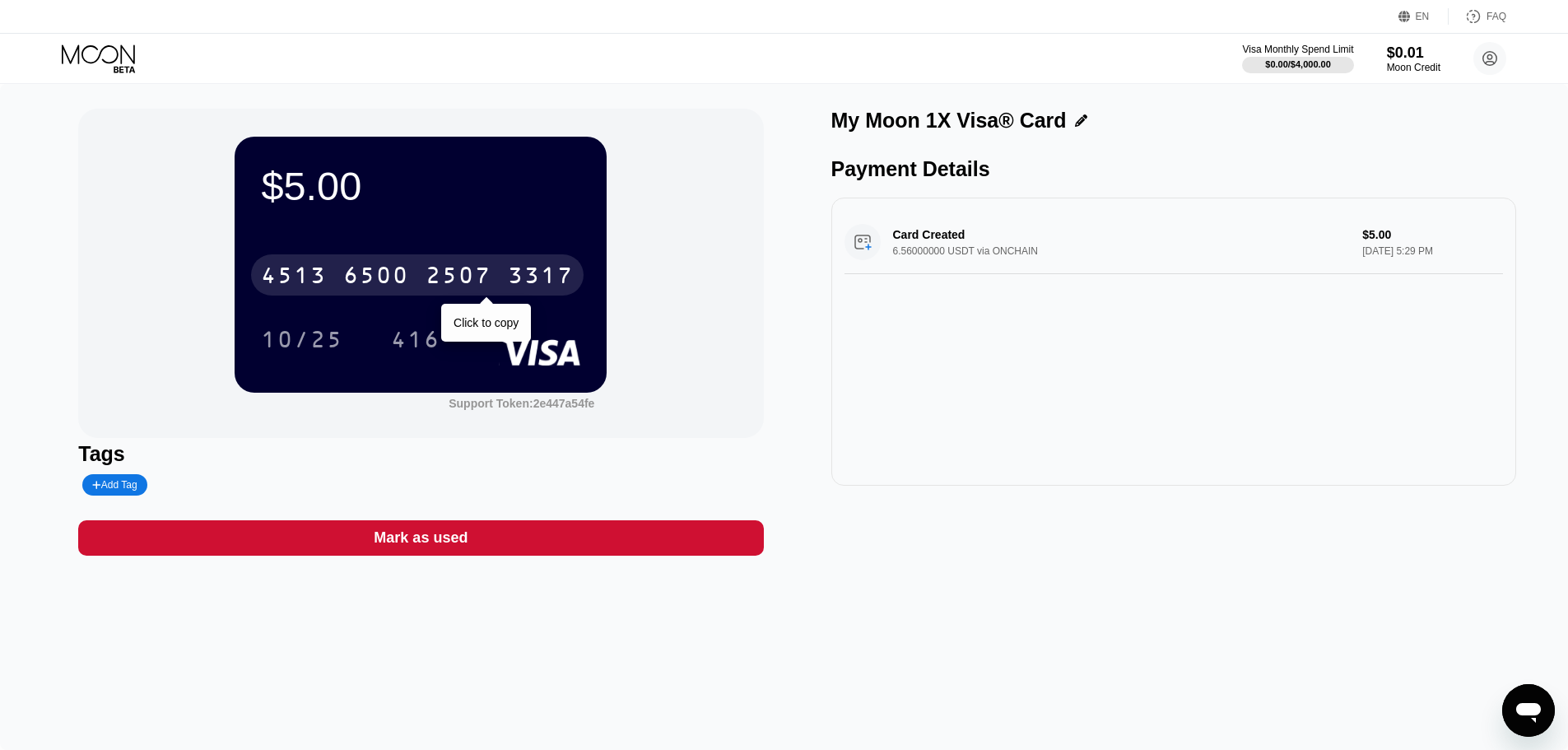
click at [417, 265] on div "4513 6500 2507 3317" at bounding box center [418, 274] width 333 height 42
click at [374, 274] on div "* * * *" at bounding box center [376, 276] width 66 height 26
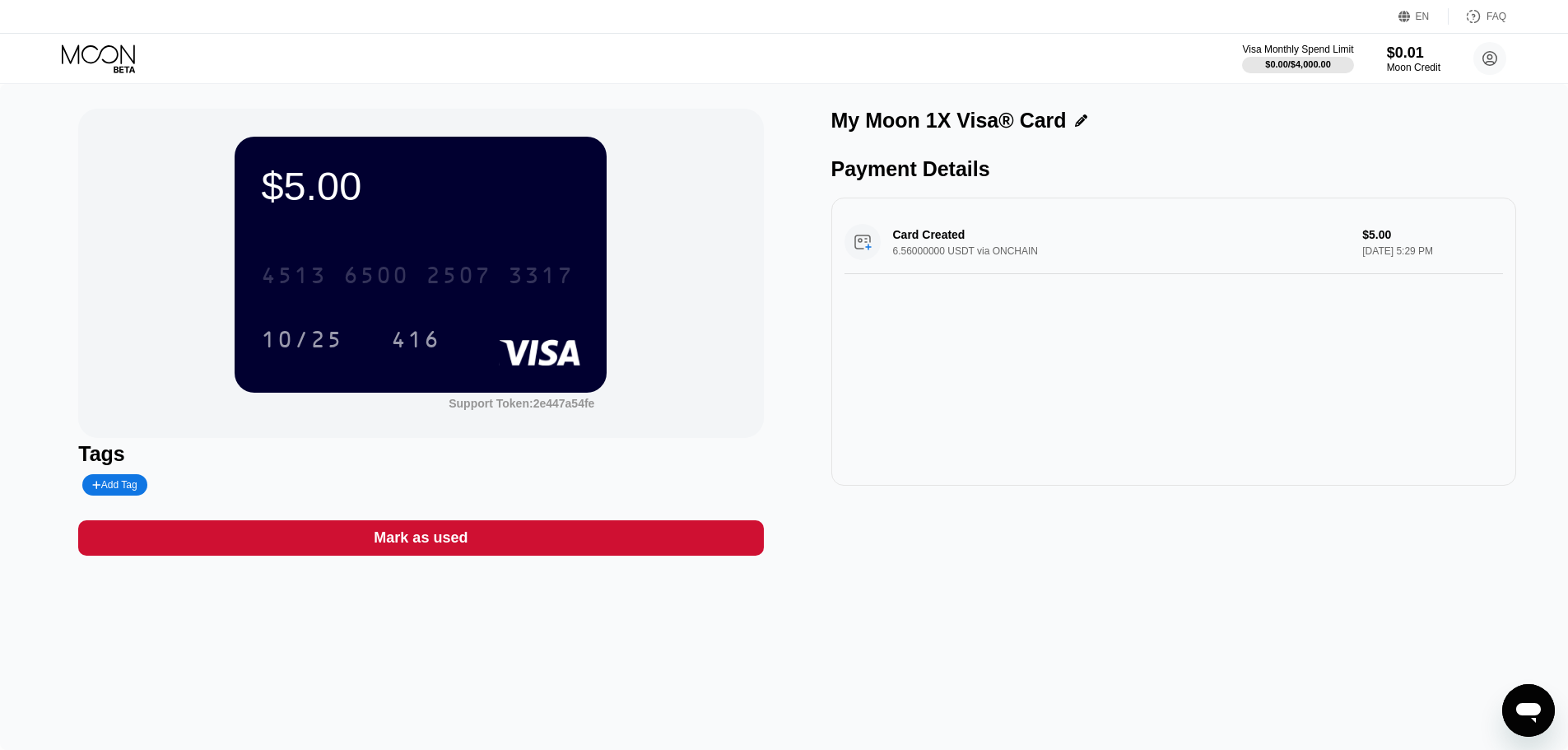
drag, startPoint x: 467, startPoint y: 285, endPoint x: 208, endPoint y: 314, distance: 260.6
click at [205, 314] on div "$5.00 4513 6500 2507 3317 10/25 416 Support Token: 2e447a54fe" at bounding box center [421, 273] width 684 height 330
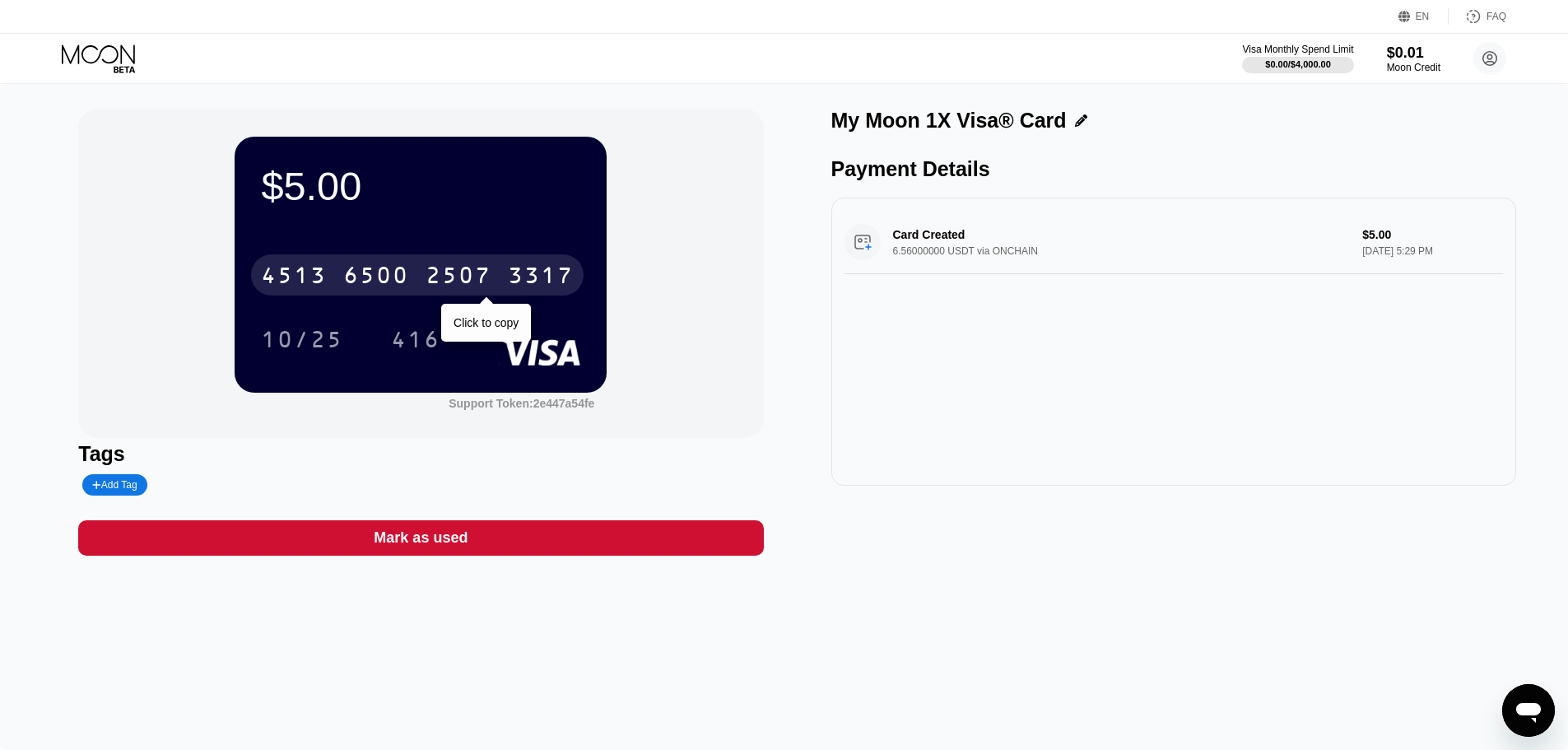
drag, startPoint x: 326, startPoint y: 276, endPoint x: 575, endPoint y: 278, distance: 249.0
click at [575, 277] on div "$5.00 4513 6500 2507 3317 Click to copy 10/25 416" at bounding box center [421, 264] width 372 height 255
click at [381, 285] on div "6500" at bounding box center [376, 276] width 66 height 26
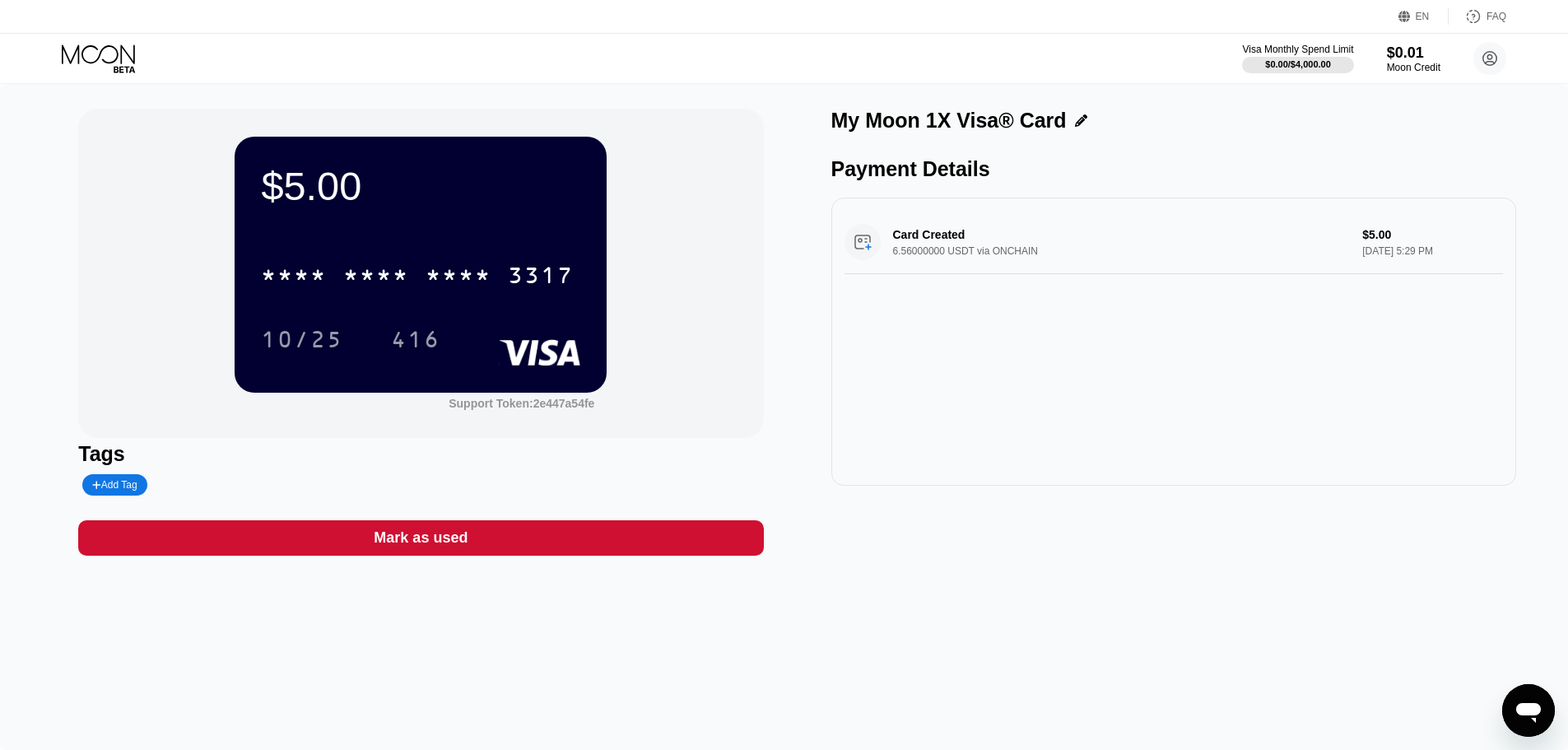
click at [376, 274] on div "* * * *" at bounding box center [376, 276] width 66 height 26
